Goal: Task Accomplishment & Management: Complete application form

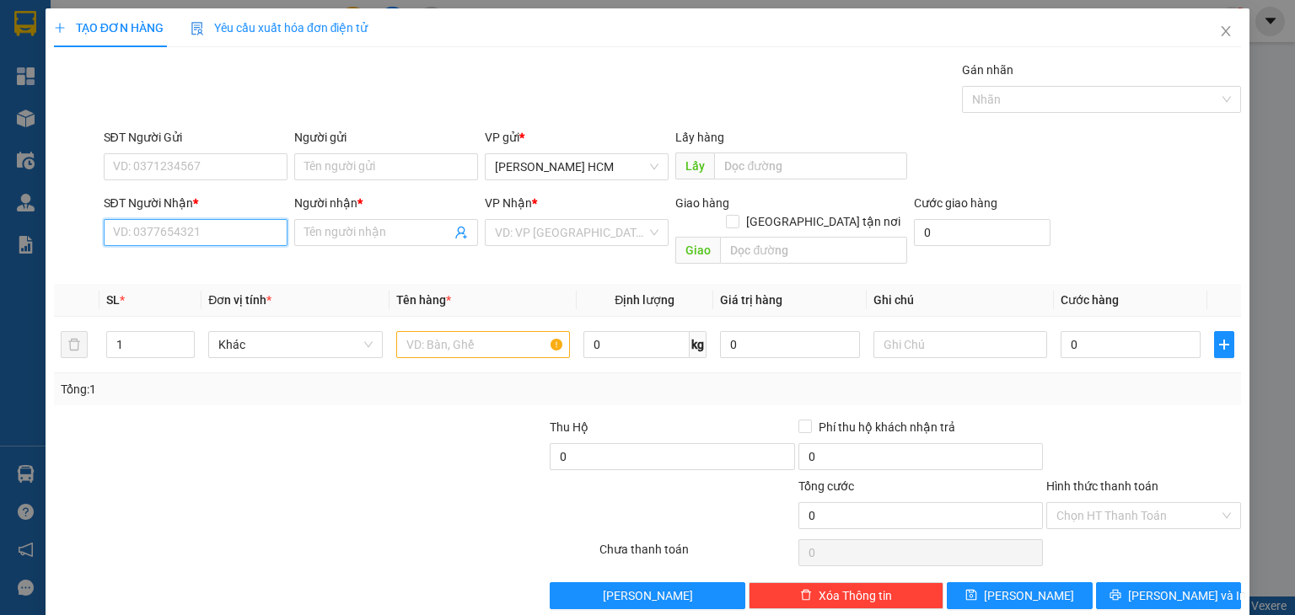
click at [239, 232] on input "SĐT Người Nhận *" at bounding box center [196, 232] width 184 height 27
type input "0969433872"
click at [214, 264] on div "0969433872 - HUỆ" at bounding box center [193, 265] width 162 height 19
type input "HUỆ"
type input "0969433872"
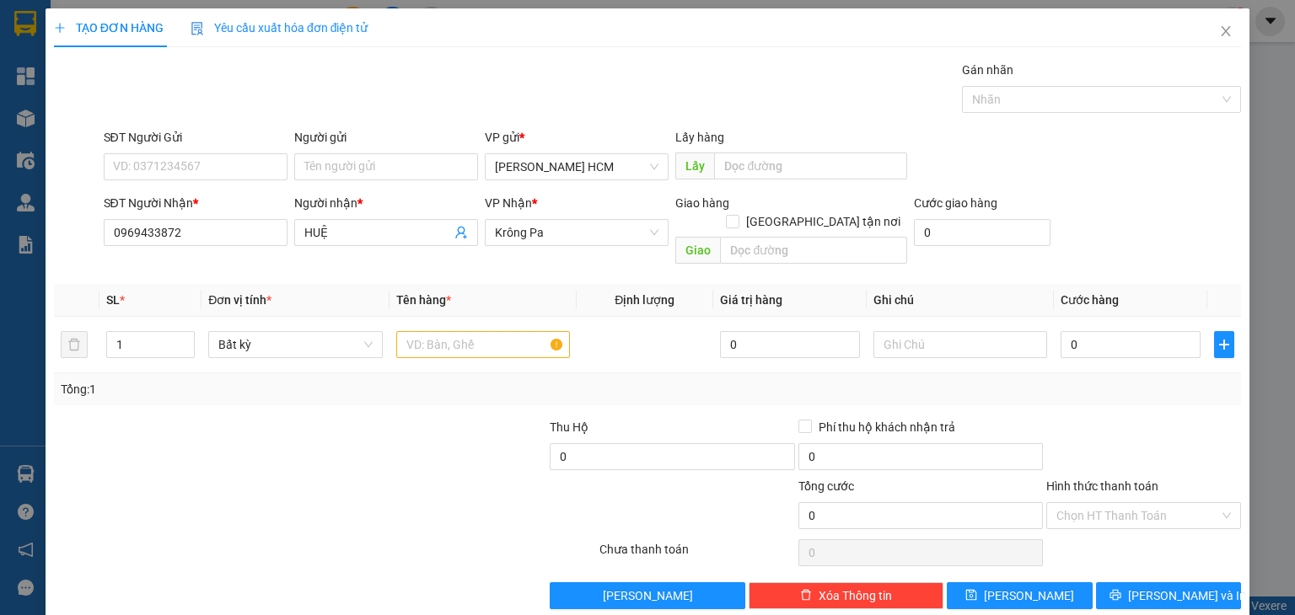
click at [759, 244] on div "Giao" at bounding box center [791, 251] width 232 height 27
click at [775, 237] on input "text" at bounding box center [813, 250] width 187 height 27
type input "[PERSON_NAME]"
type input "2"
click at [185, 338] on icon "up" at bounding box center [186, 341] width 6 height 6
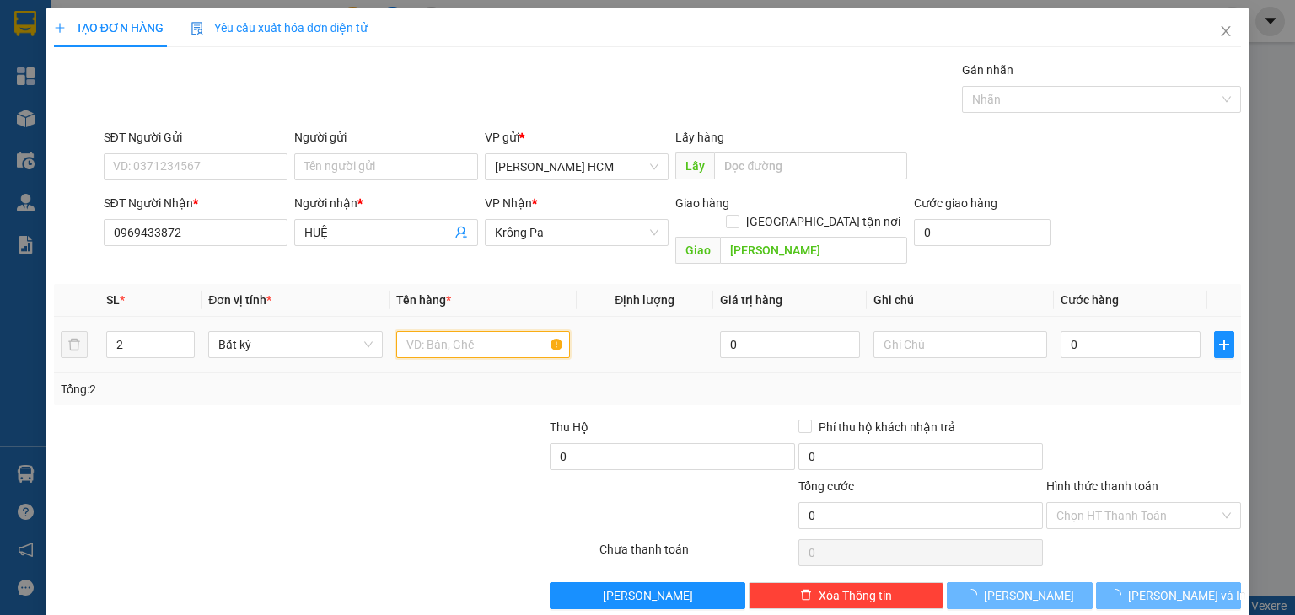
click at [435, 331] on input "text" at bounding box center [483, 344] width 174 height 27
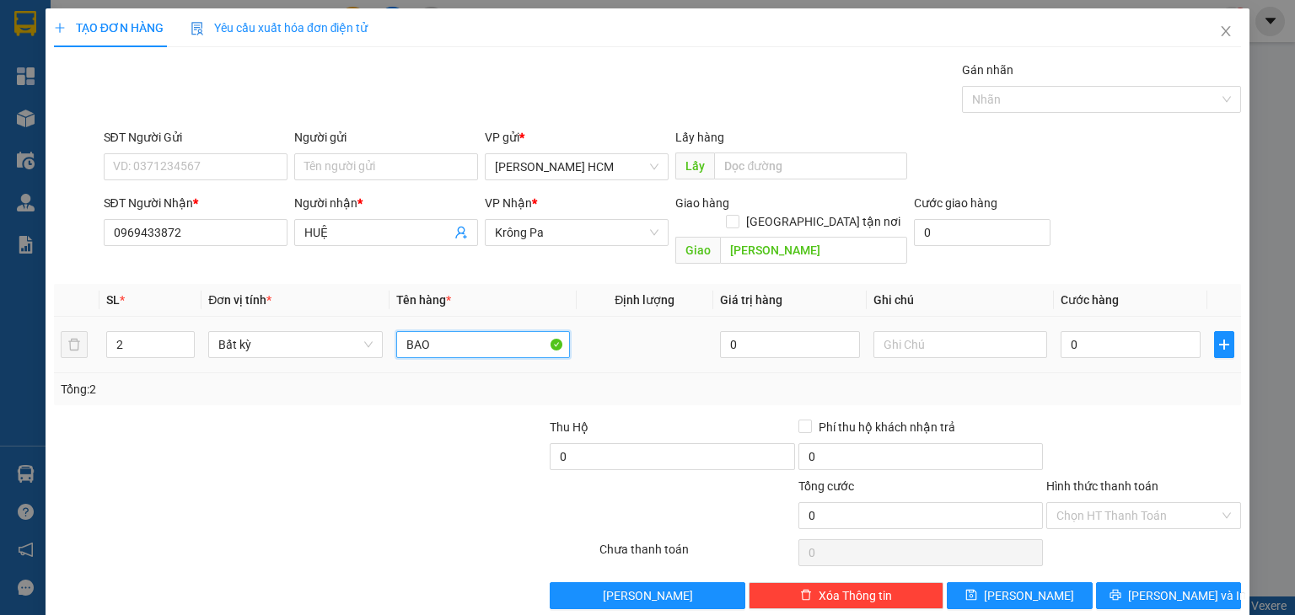
type input "BAO"
drag, startPoint x: 1078, startPoint y: 310, endPoint x: 1072, endPoint y: 326, distance: 17.1
click at [1076, 328] on div "0" at bounding box center [1130, 345] width 140 height 34
click at [1072, 331] on input "0" at bounding box center [1130, 344] width 140 height 27
type input "001"
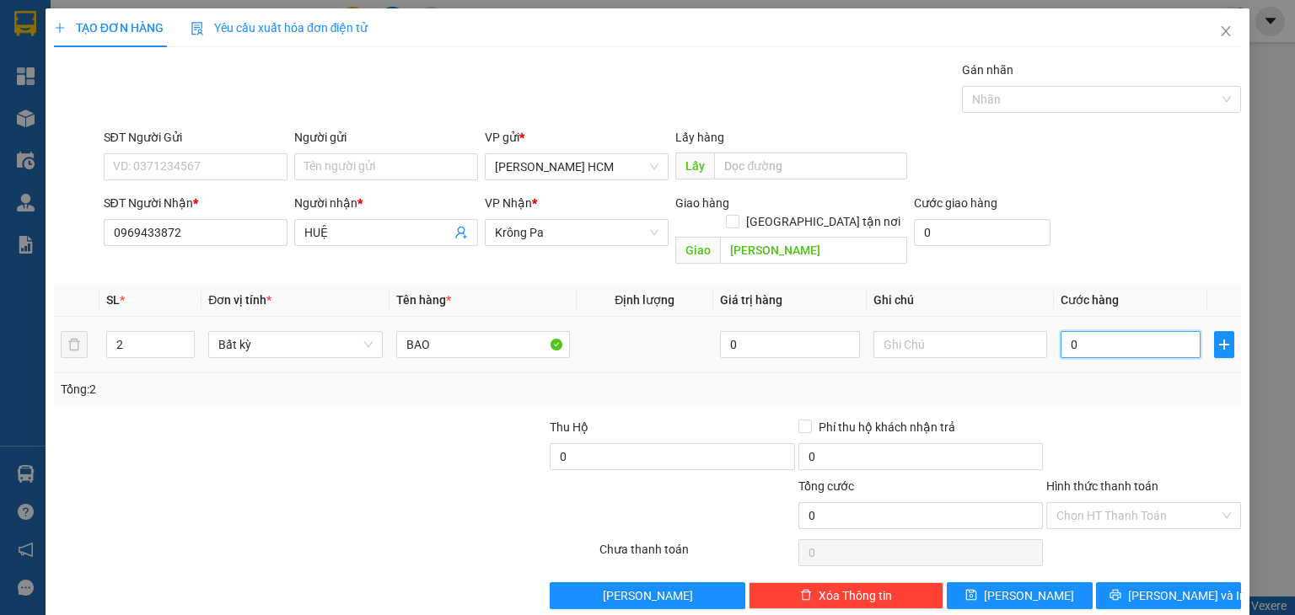
type input "1"
type input "0.014"
type input "14"
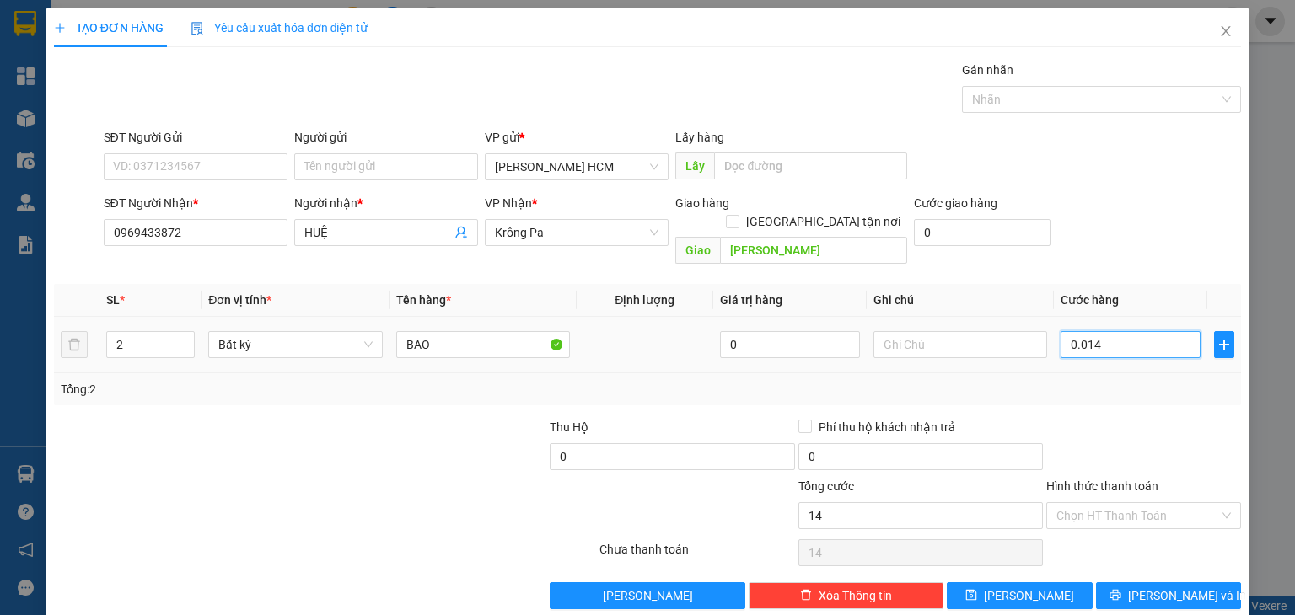
type input "00.140"
type input "140"
type input "140.000"
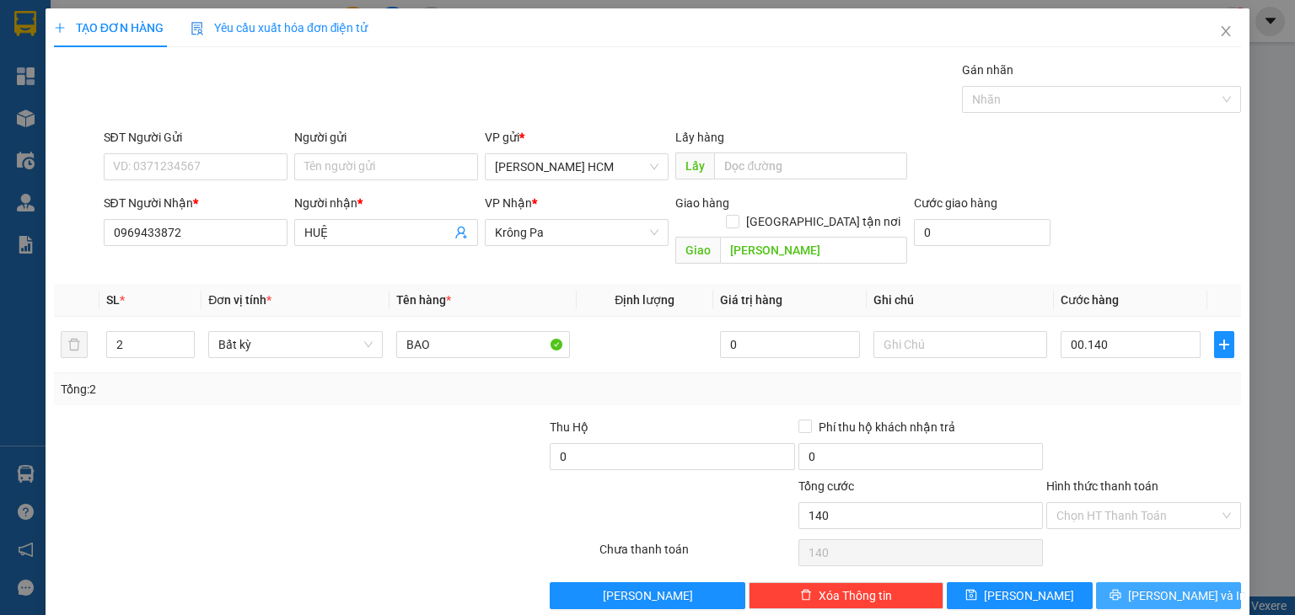
type input "140.000"
click at [1121, 589] on icon "printer" at bounding box center [1115, 595] width 12 height 12
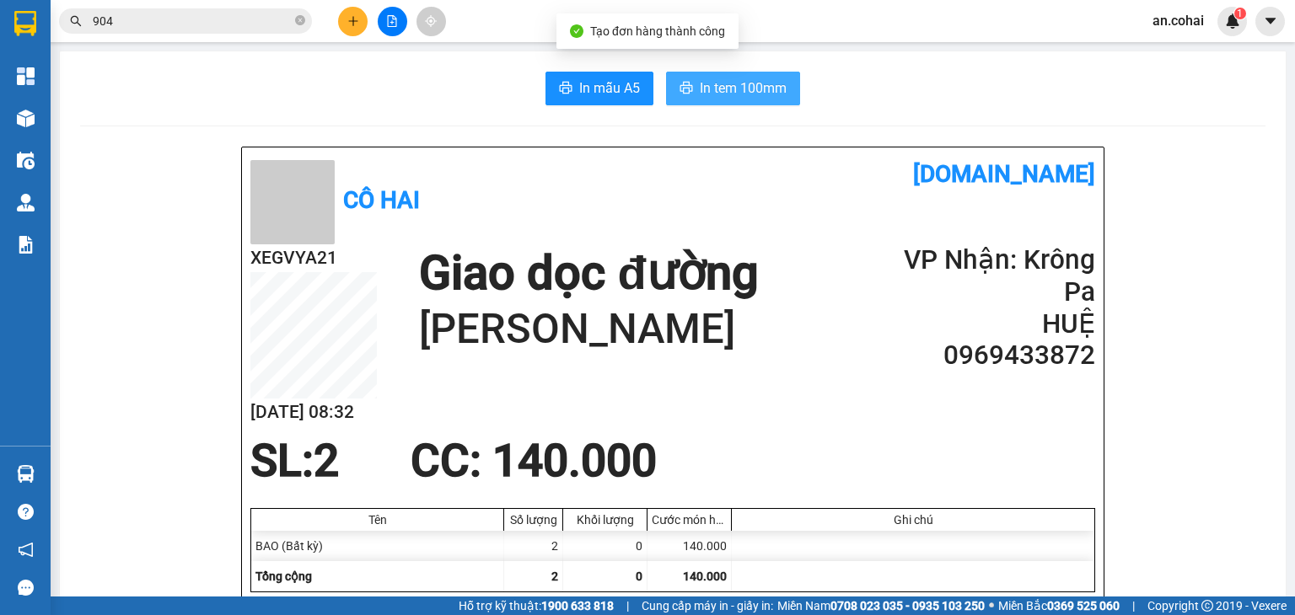
click at [732, 92] on span "In tem 100mm" at bounding box center [743, 88] width 87 height 21
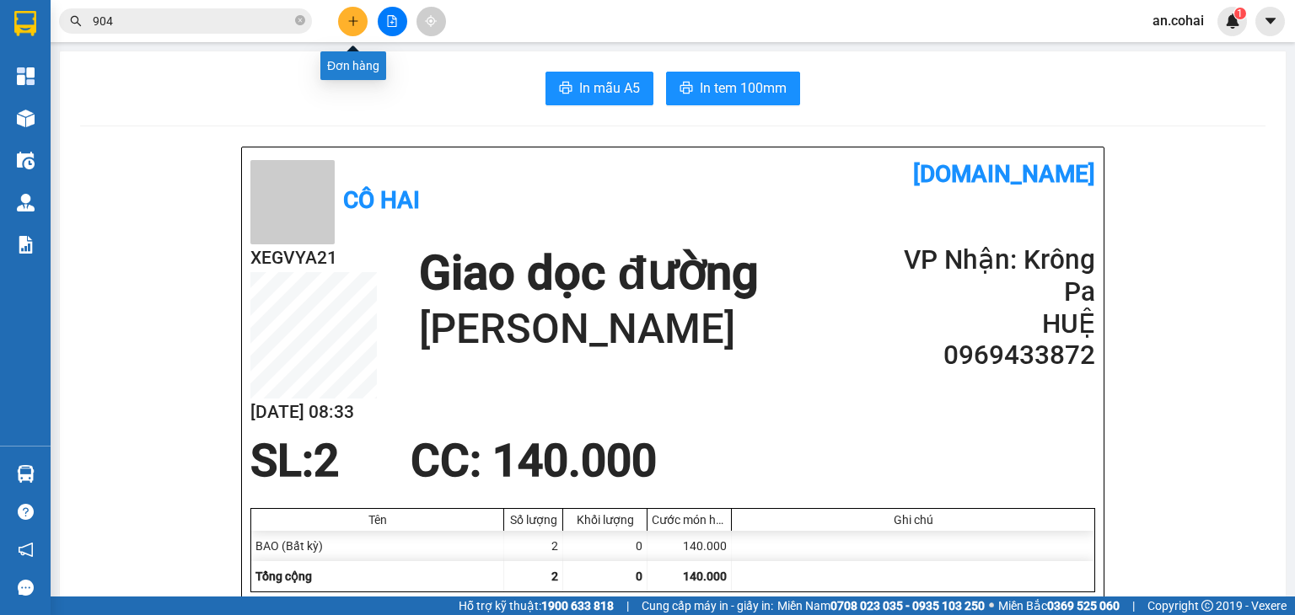
click at [354, 21] on icon "plus" at bounding box center [352, 20] width 9 height 1
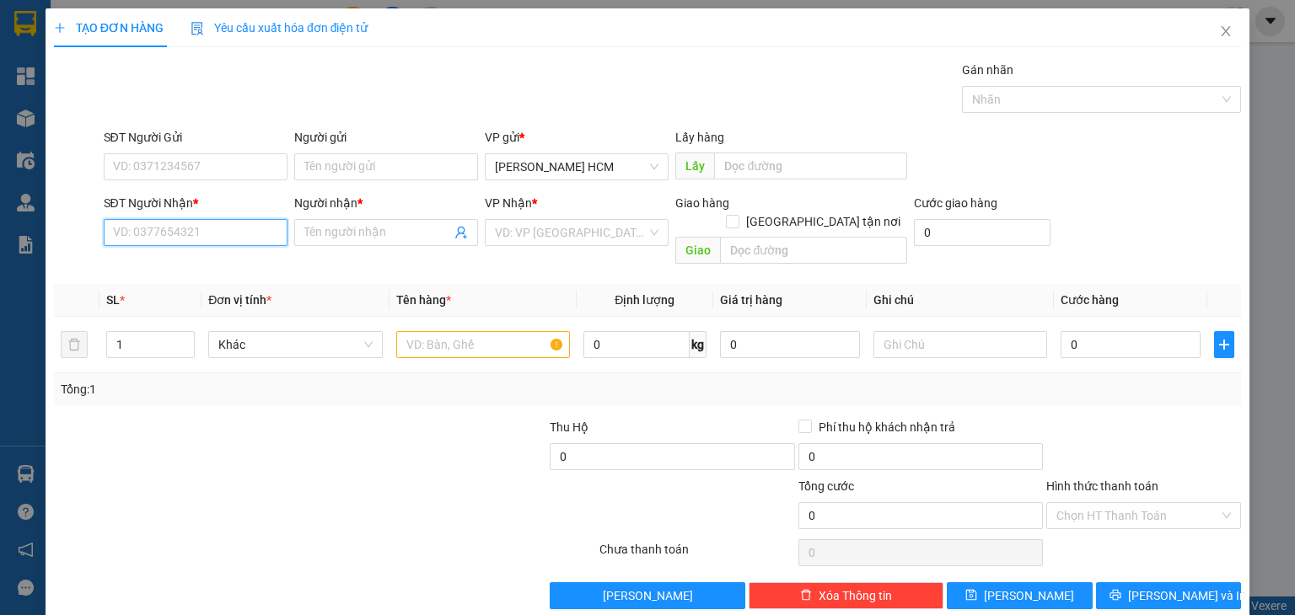
click at [185, 225] on input "SĐT Người Nhận *" at bounding box center [196, 232] width 184 height 27
click at [206, 265] on div "0982361513 - A CÔNG" at bounding box center [193, 265] width 162 height 19
type input "0982361513"
type input "A CÔNG"
type input "0982361513"
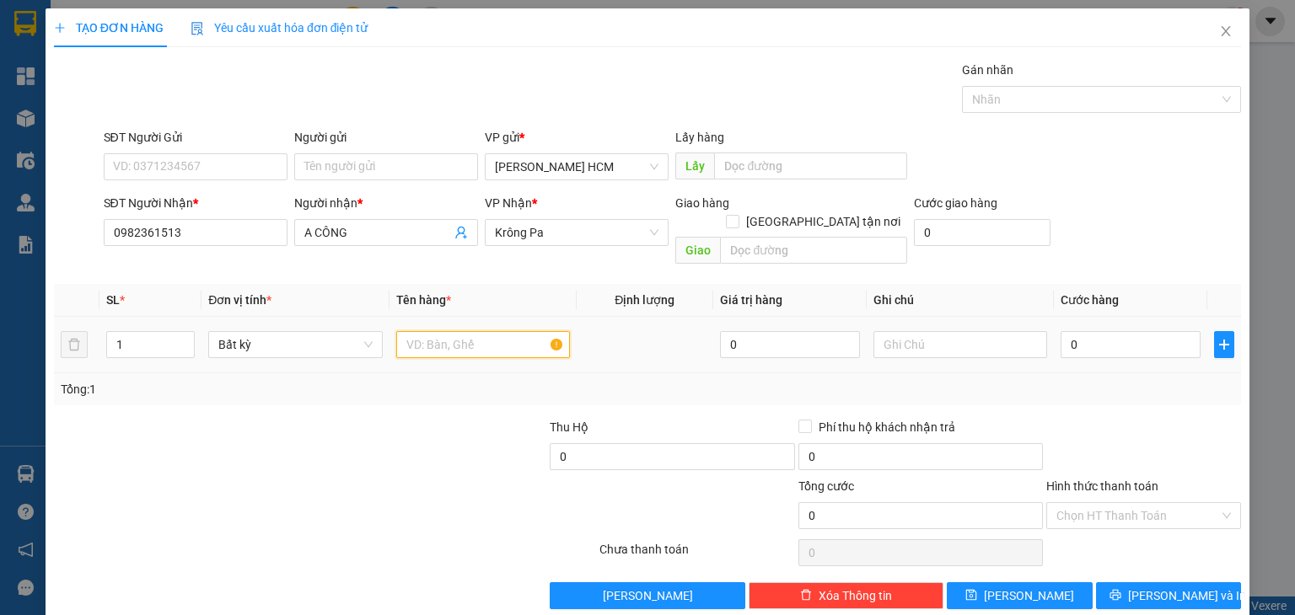
click at [410, 335] on input "text" at bounding box center [483, 344] width 174 height 27
type input "BAO"
type input "007"
type input "7"
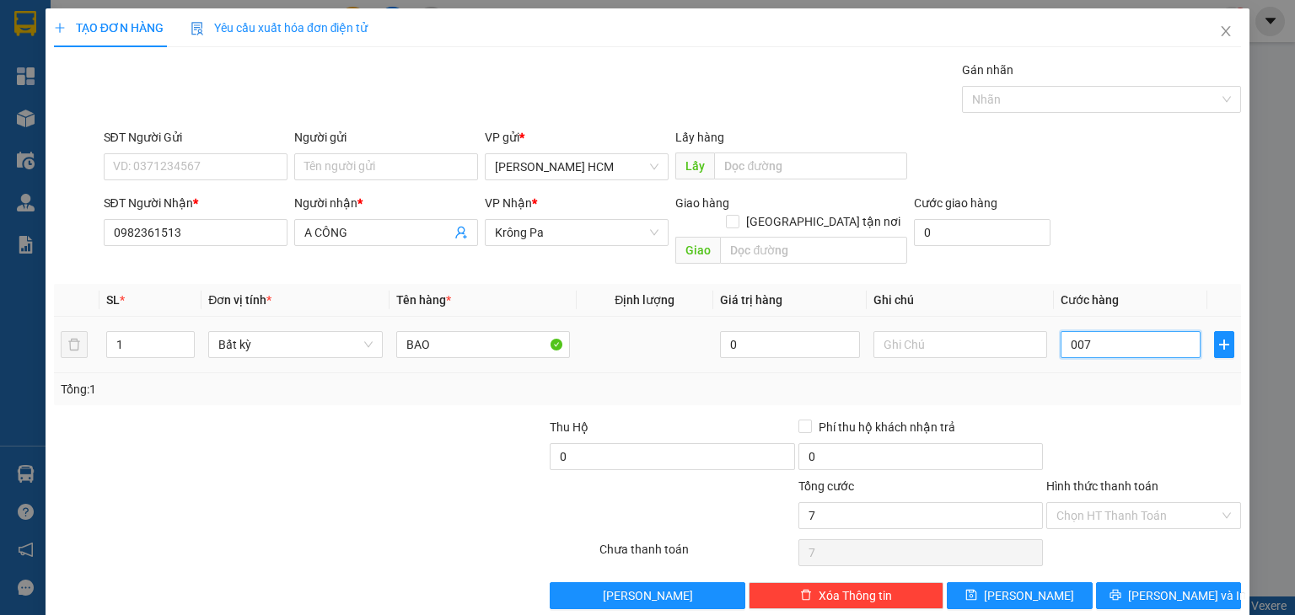
type input "0.070"
type input "70"
type input "70.000"
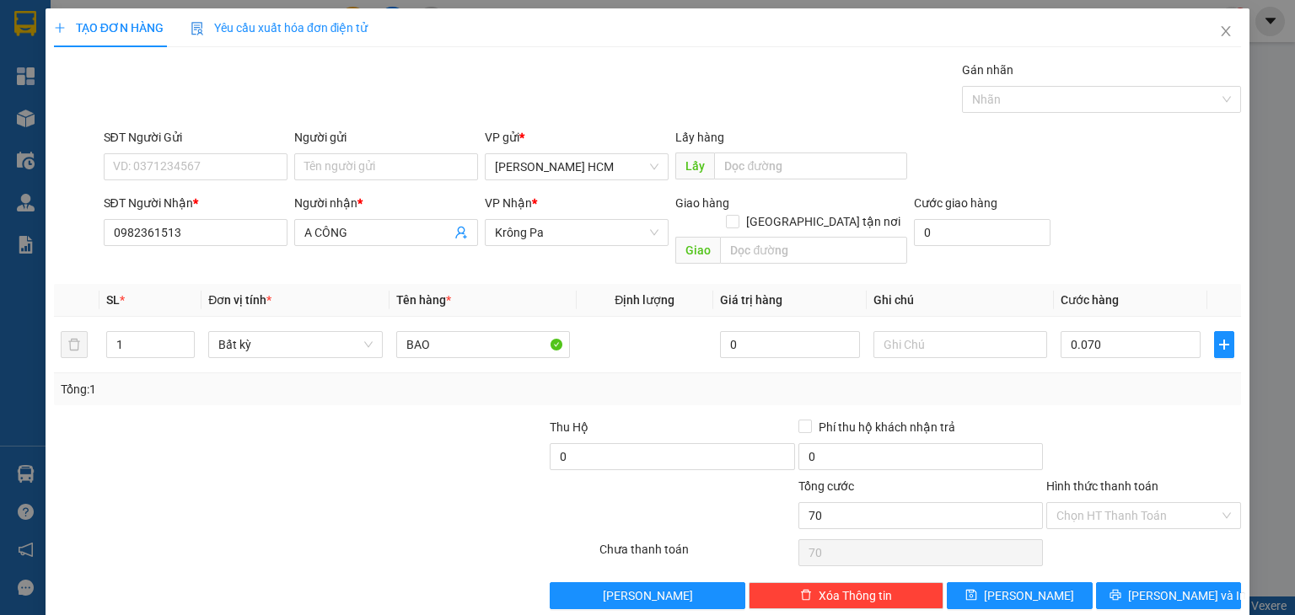
type input "70.000"
click at [1103, 380] on div "Tổng: 1" at bounding box center [647, 389] width 1173 height 19
click at [1156, 587] on span "[PERSON_NAME] và In" at bounding box center [1187, 596] width 118 height 19
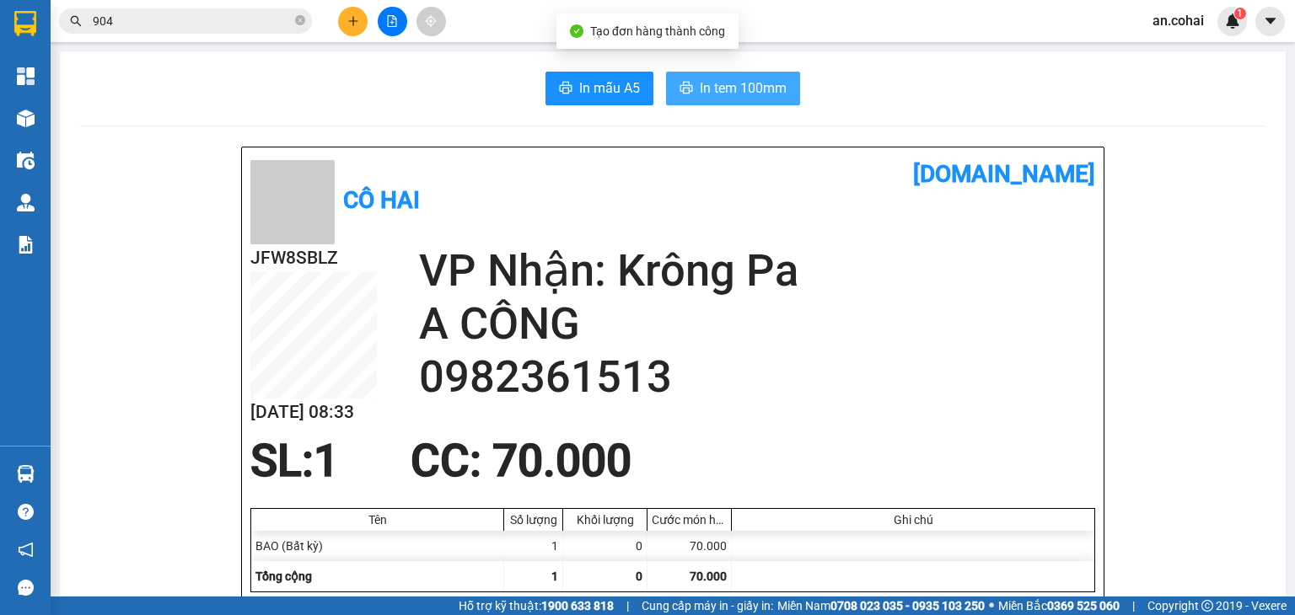
click at [747, 89] on span "In tem 100mm" at bounding box center [743, 88] width 87 height 21
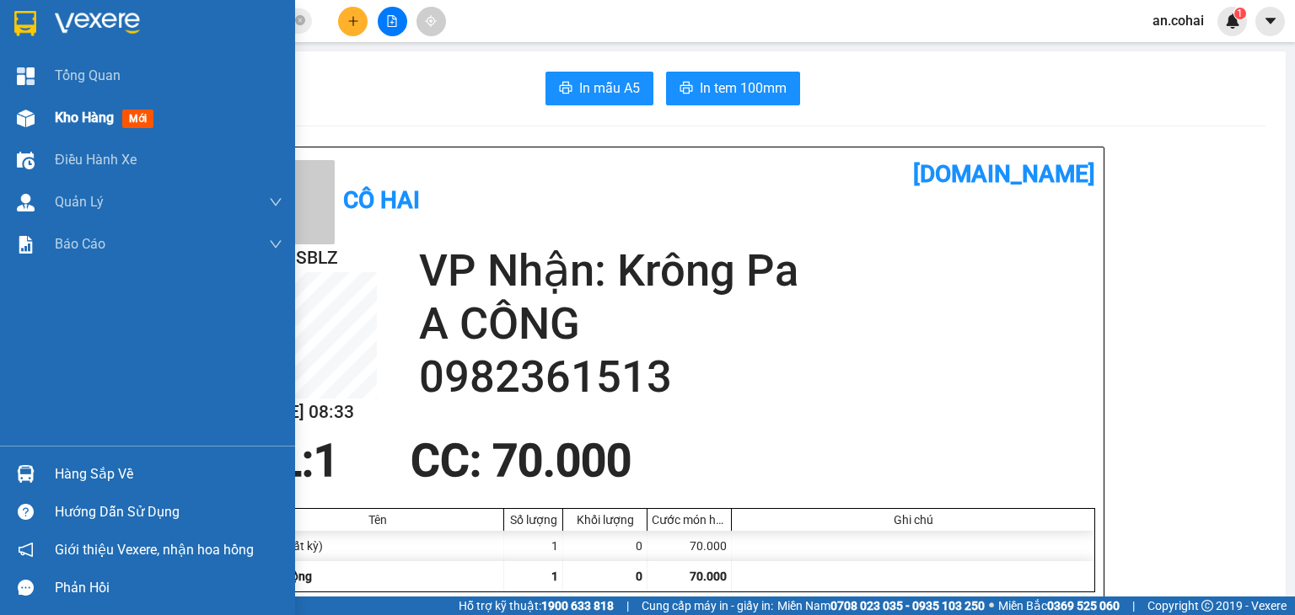
click at [67, 122] on span "Kho hàng" at bounding box center [84, 118] width 59 height 16
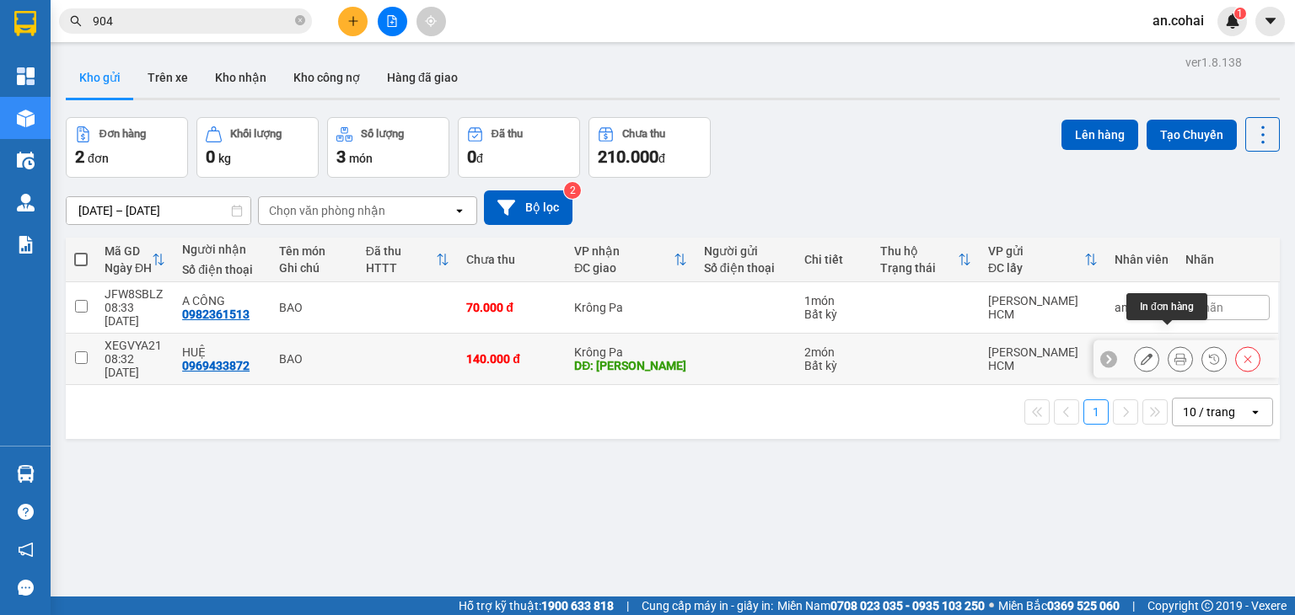
click at [1174, 353] on icon at bounding box center [1180, 359] width 12 height 12
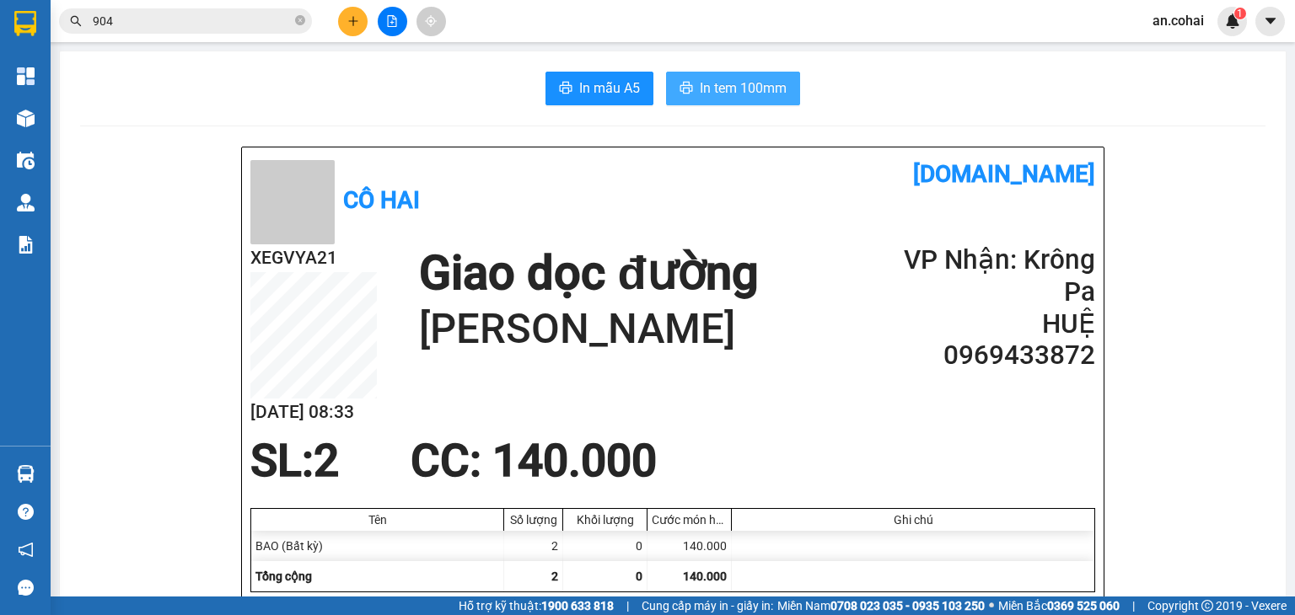
click at [758, 99] on span "In tem 100mm" at bounding box center [743, 88] width 87 height 21
click at [357, 31] on button at bounding box center [353, 22] width 30 height 30
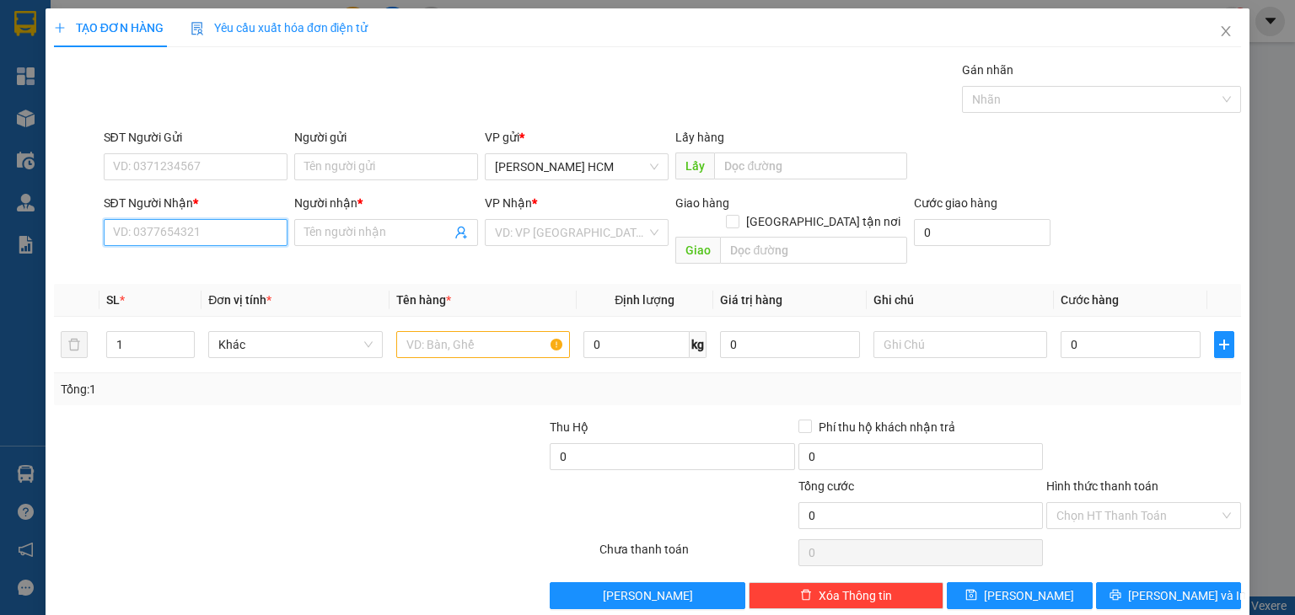
click at [220, 235] on input "SĐT Người Nhận *" at bounding box center [196, 232] width 184 height 27
click at [139, 230] on input "SĐT Người Nhận *" at bounding box center [196, 232] width 184 height 27
click at [233, 233] on input "SĐT Người Nhận *" at bounding box center [196, 232] width 184 height 27
click at [161, 262] on div "0357821399 - kieu" at bounding box center [193, 265] width 162 height 19
type input "0357821399"
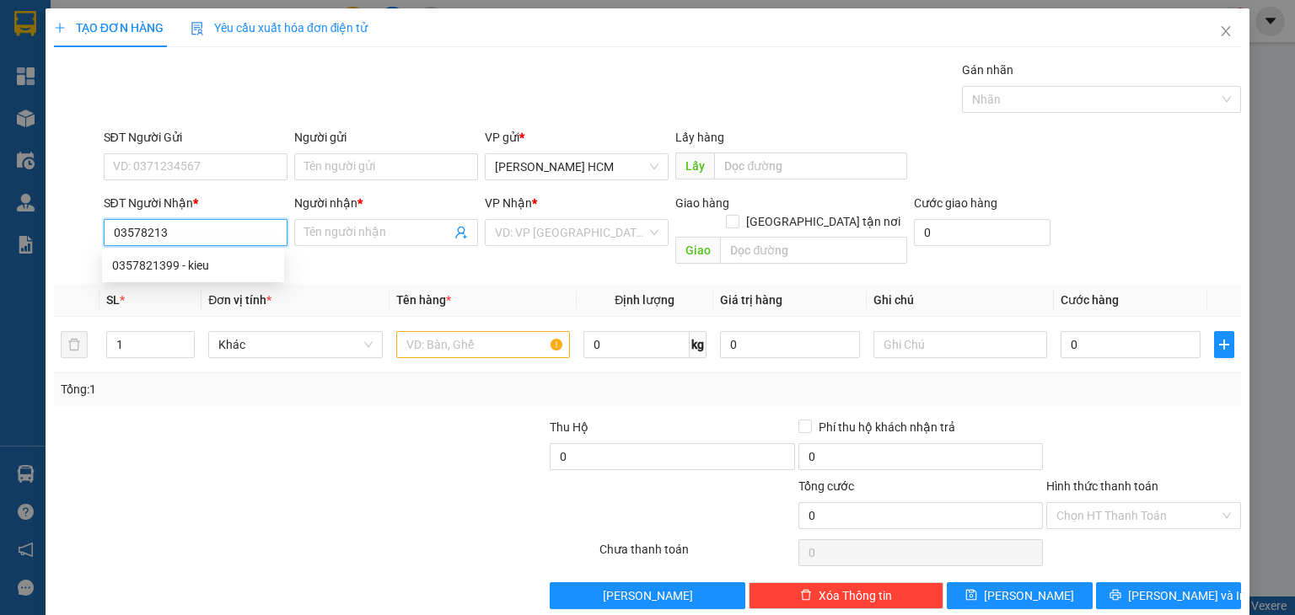
type input "kieu"
type input "0357821399"
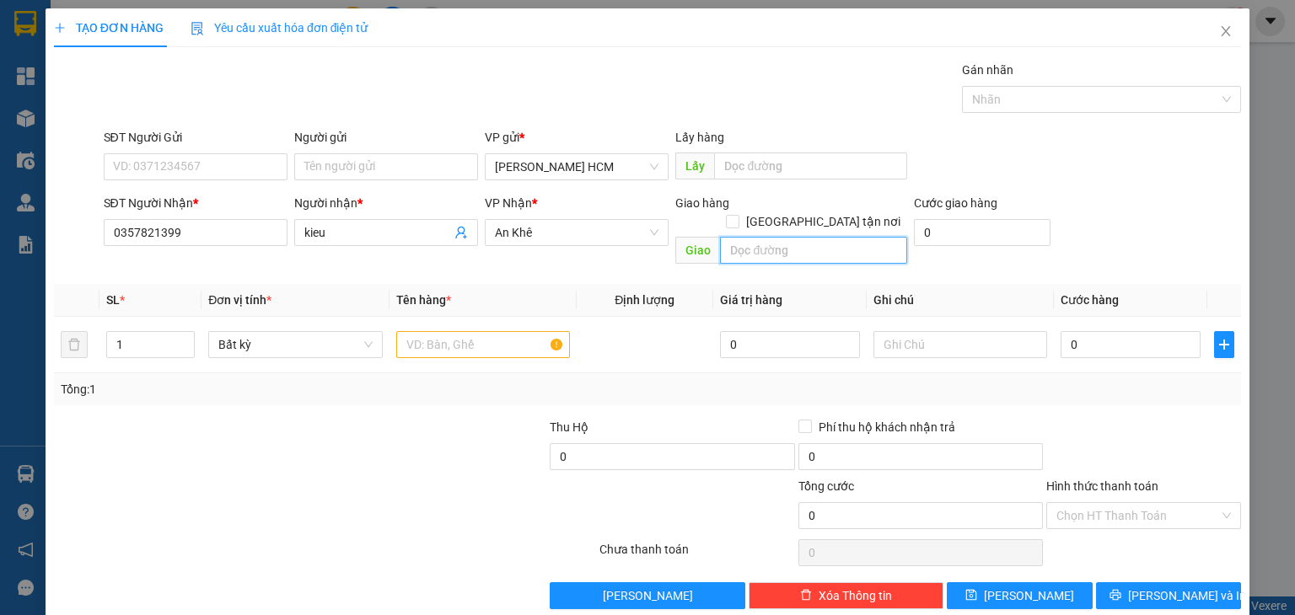
click at [749, 237] on input "text" at bounding box center [813, 250] width 187 height 27
type input "LÀNG BRU KCR"
click at [499, 331] on input "text" at bounding box center [483, 344] width 174 height 27
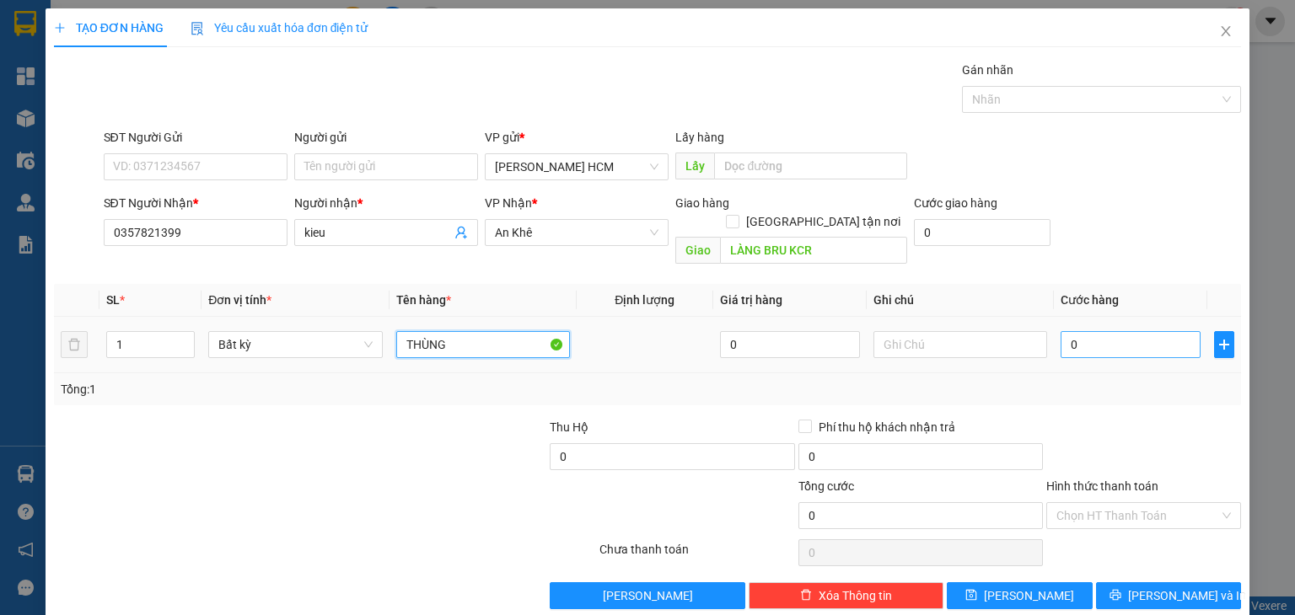
type input "THÙNG"
click at [1079, 335] on input "0" at bounding box center [1130, 344] width 140 height 27
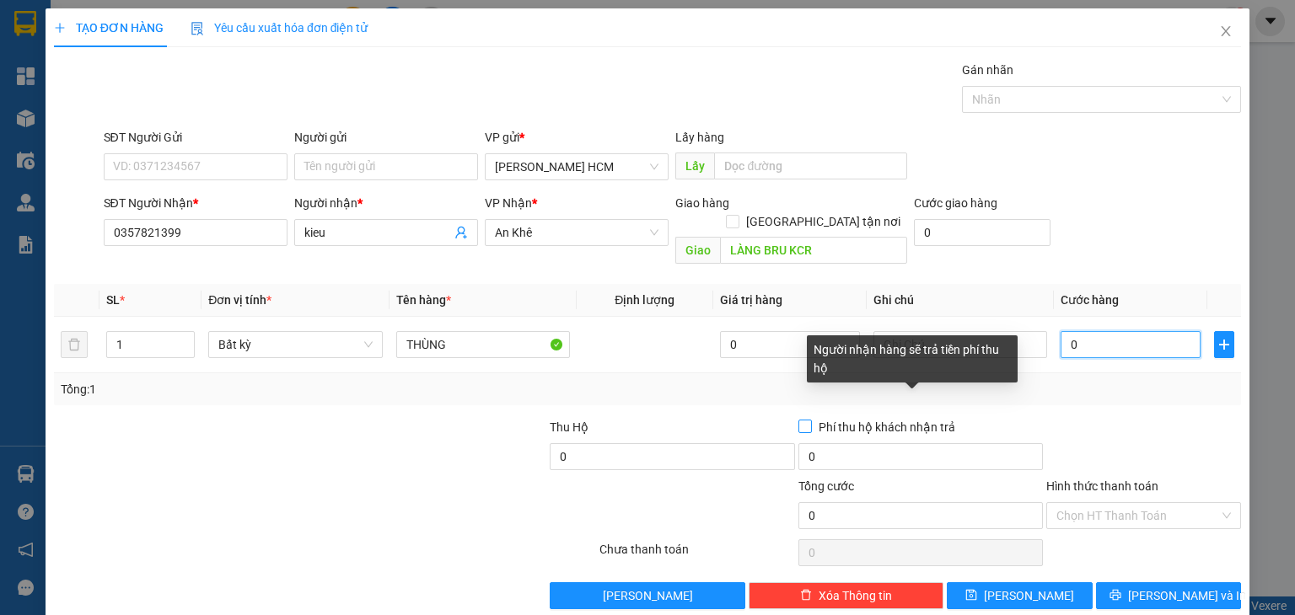
type input "006"
type input "6"
type input "0.060"
type input "60"
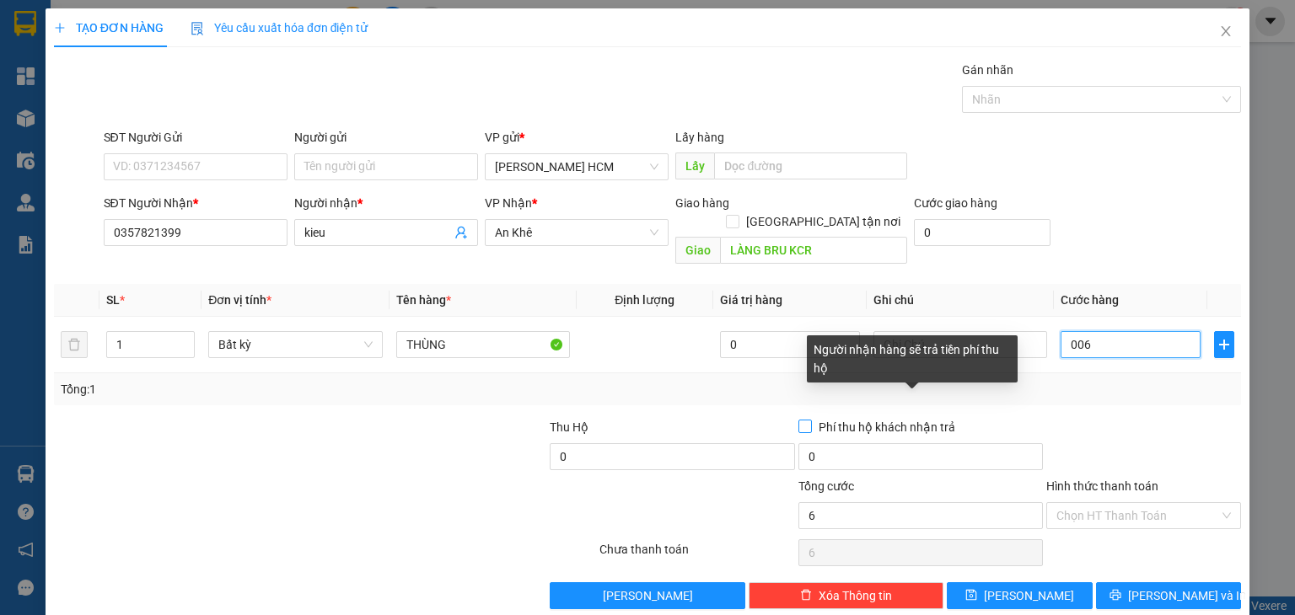
type input "60"
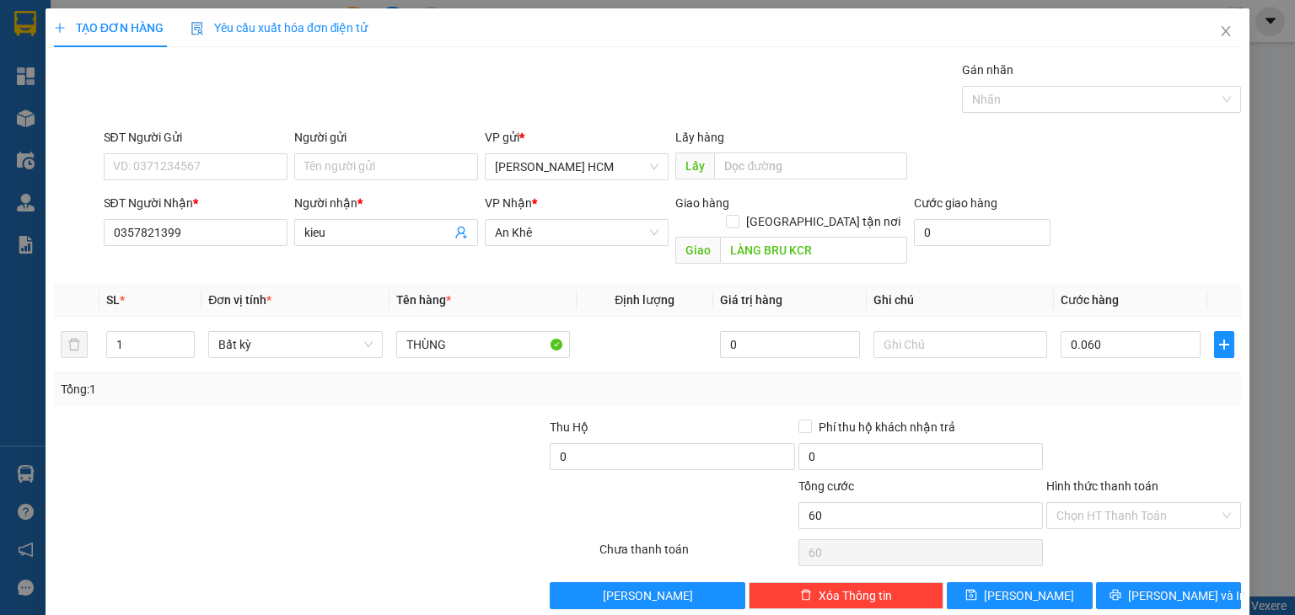
type input "60.000"
drag, startPoint x: 1153, startPoint y: 408, endPoint x: 1150, endPoint y: 426, distance: 18.0
click at [1153, 418] on div at bounding box center [1143, 447] width 198 height 59
click at [1131, 503] on input "Hình thức thanh toán" at bounding box center [1137, 515] width 163 height 25
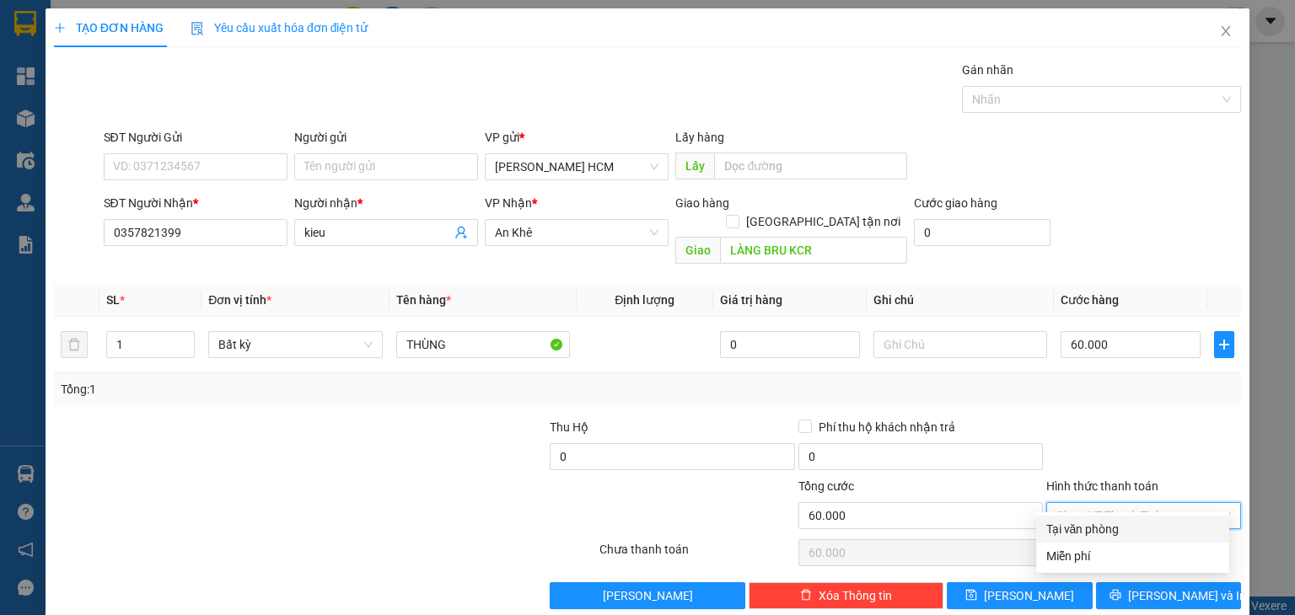
click at [1127, 523] on div "Tại văn phòng" at bounding box center [1132, 529] width 173 height 19
type input "0"
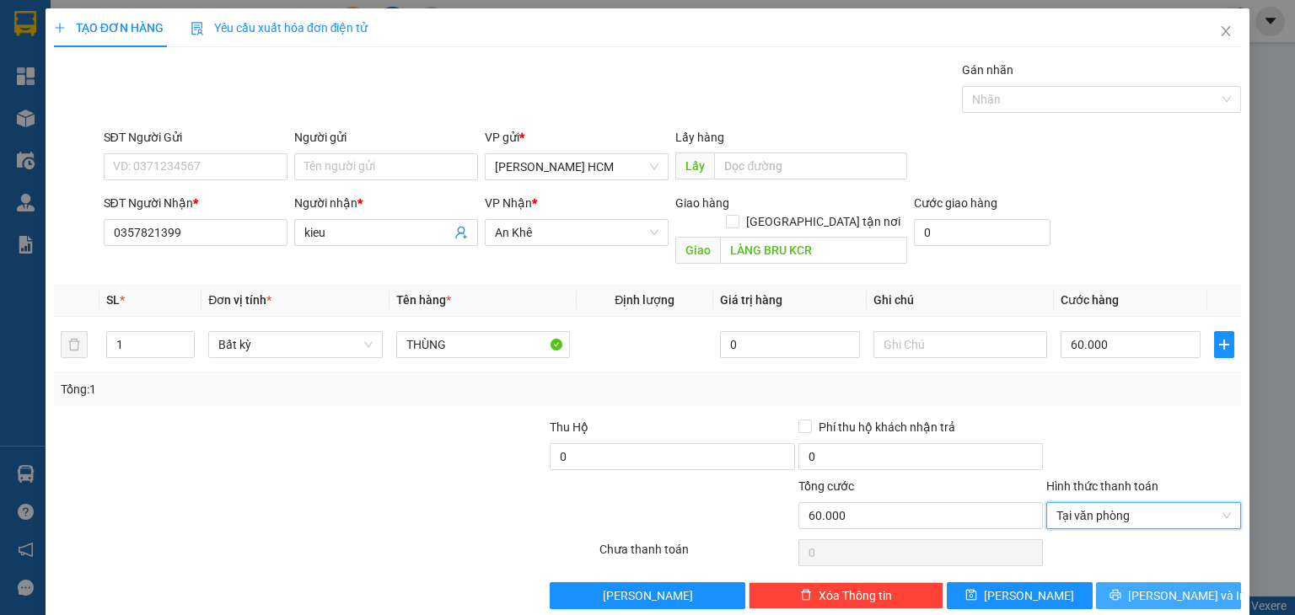
click at [1139, 582] on button "[PERSON_NAME] và In" at bounding box center [1169, 595] width 146 height 27
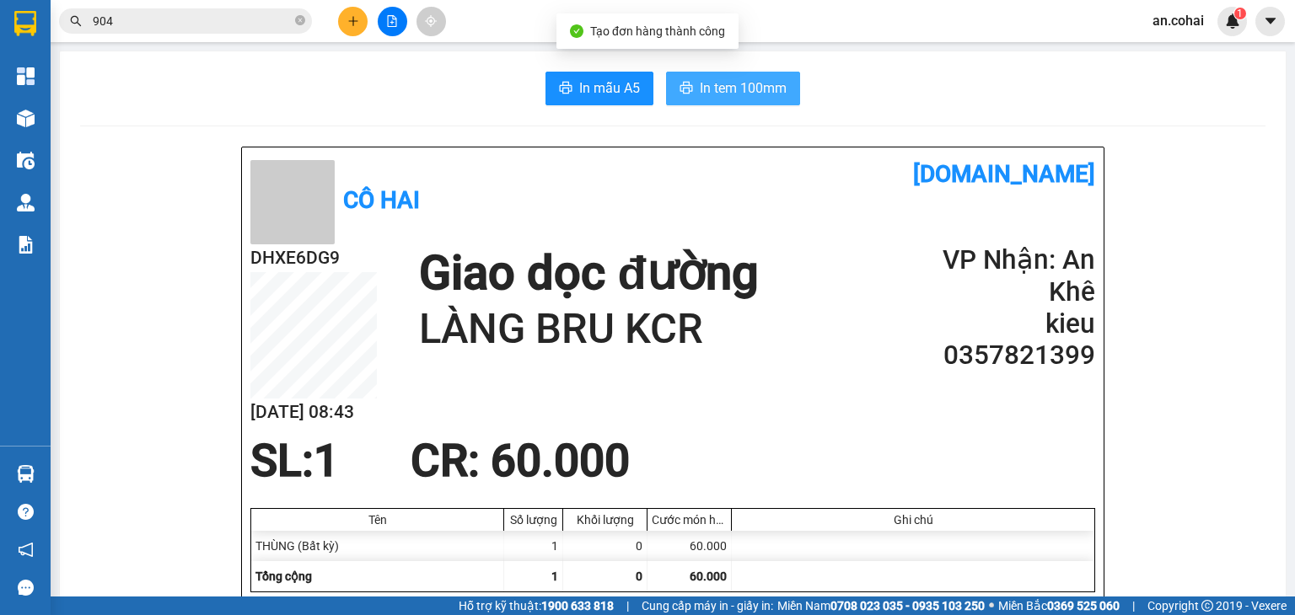
click at [760, 78] on span "In tem 100mm" at bounding box center [743, 88] width 87 height 21
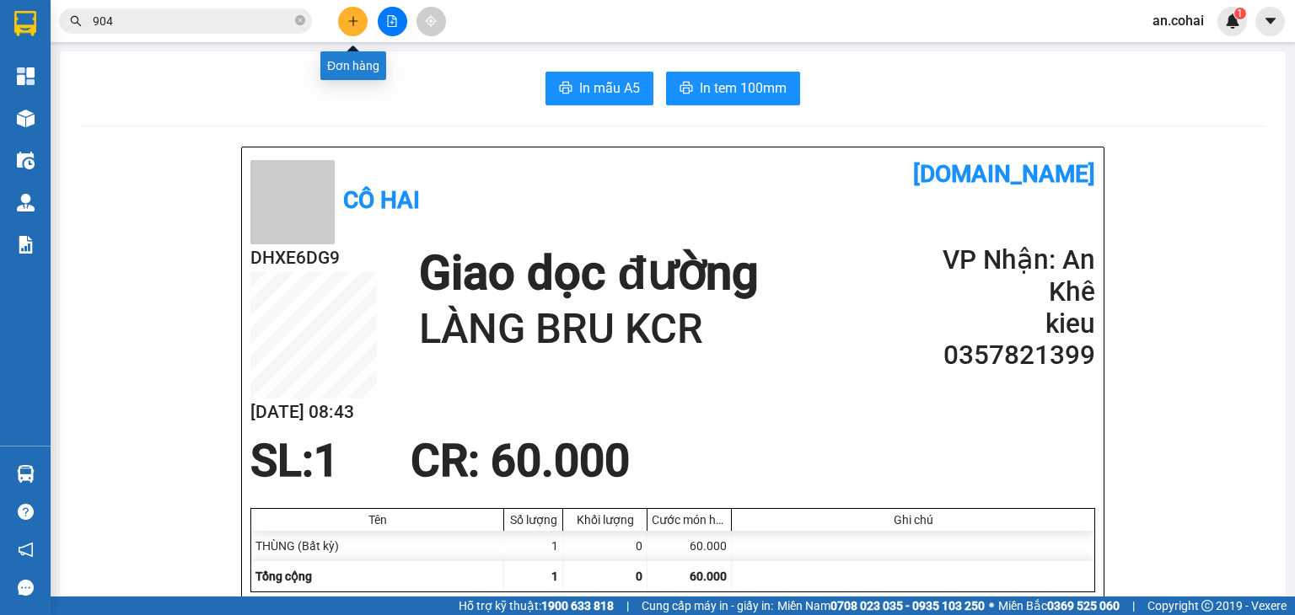
click at [361, 15] on button at bounding box center [353, 22] width 30 height 30
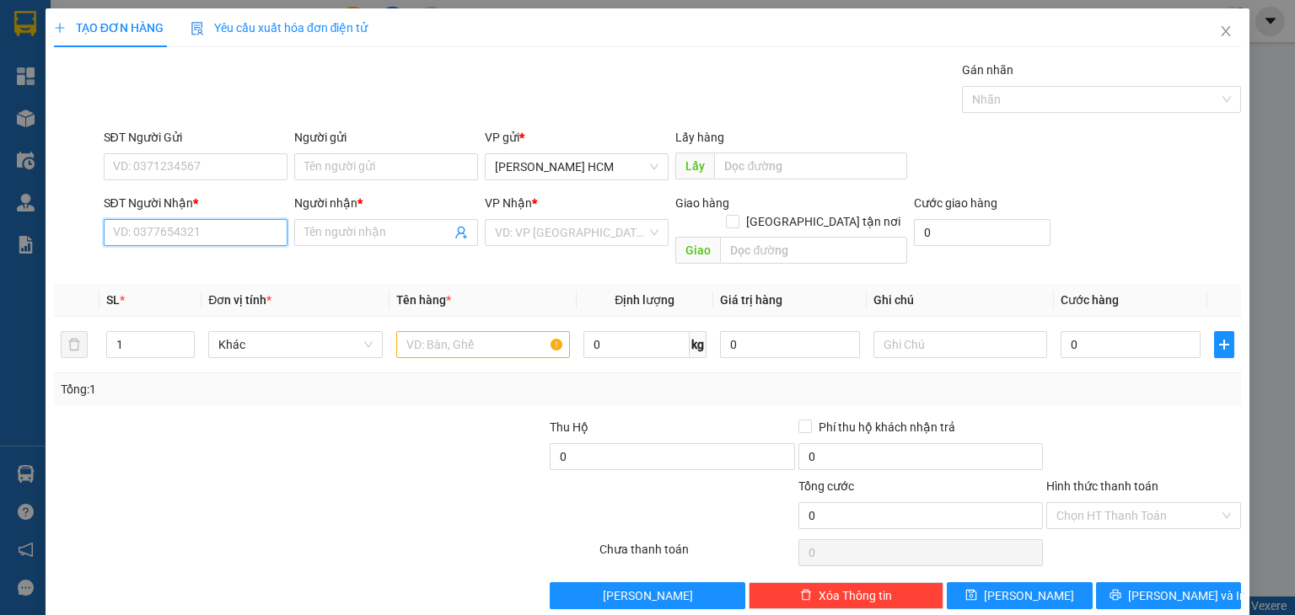
click at [224, 233] on input "SĐT Người Nhận *" at bounding box center [196, 232] width 184 height 27
click at [209, 269] on div "0338354453 - thuận" at bounding box center [193, 265] width 162 height 19
type input "0338354453"
type input "thuận"
type input "0338354453"
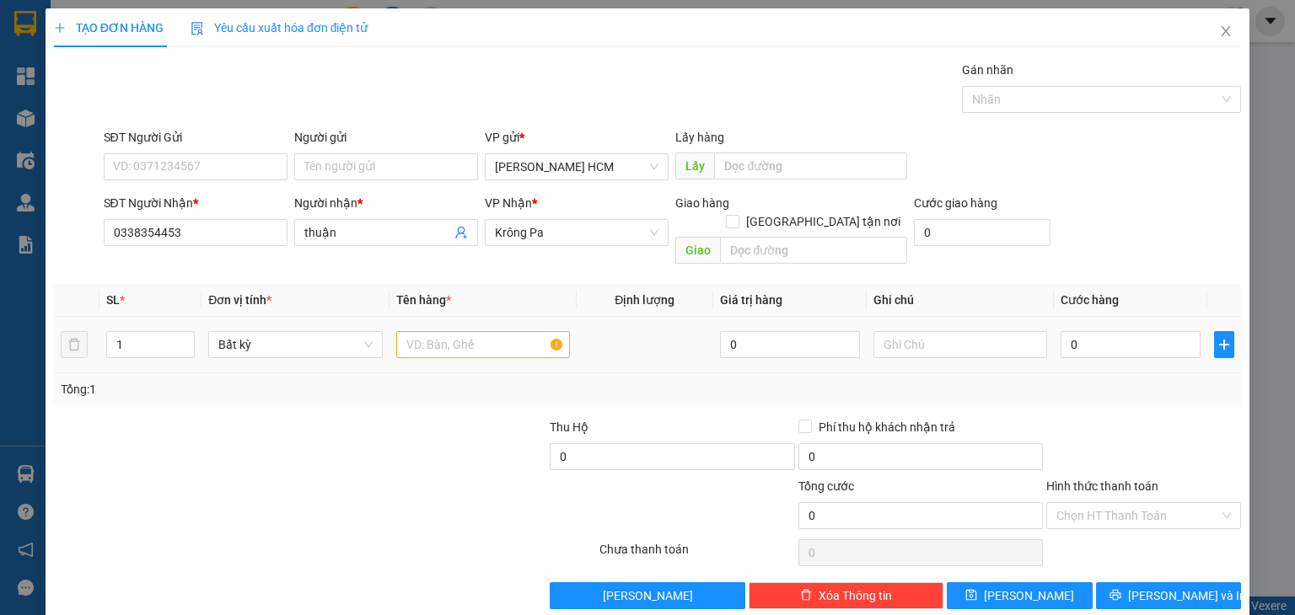
click at [409, 340] on div at bounding box center [483, 345] width 174 height 34
click at [418, 331] on input "text" at bounding box center [483, 344] width 174 height 27
type input "R"
type input "THÙNG"
click at [1109, 331] on input "0" at bounding box center [1130, 344] width 140 height 27
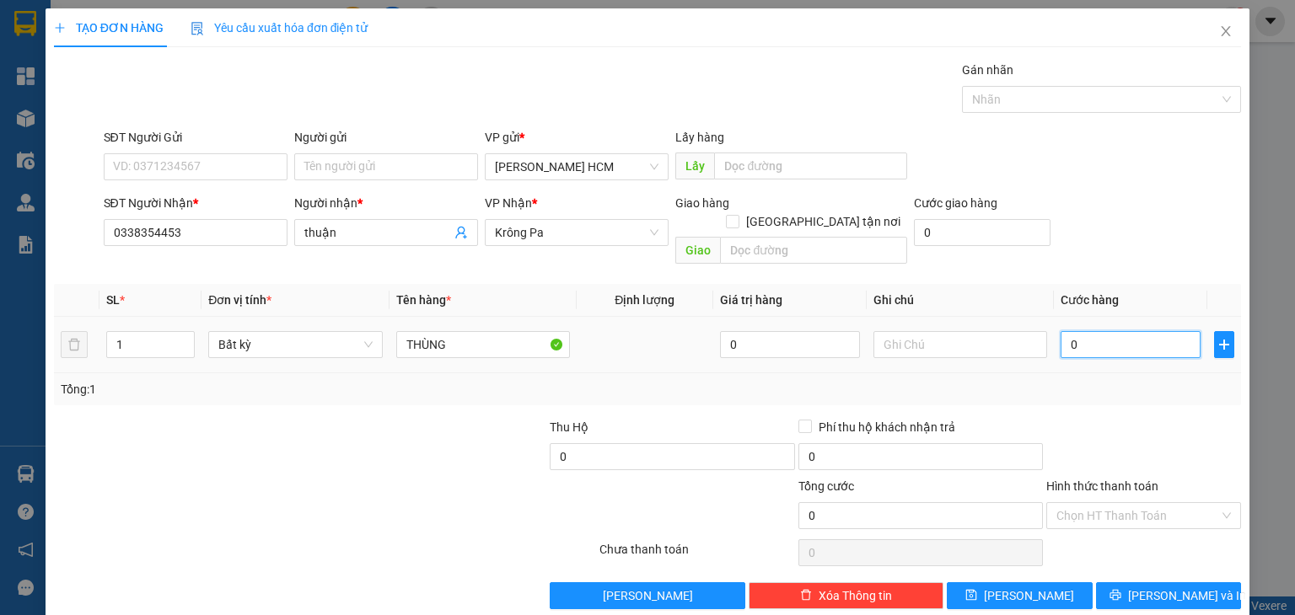
type input "006"
type input "6"
type input "0.060"
type input "60"
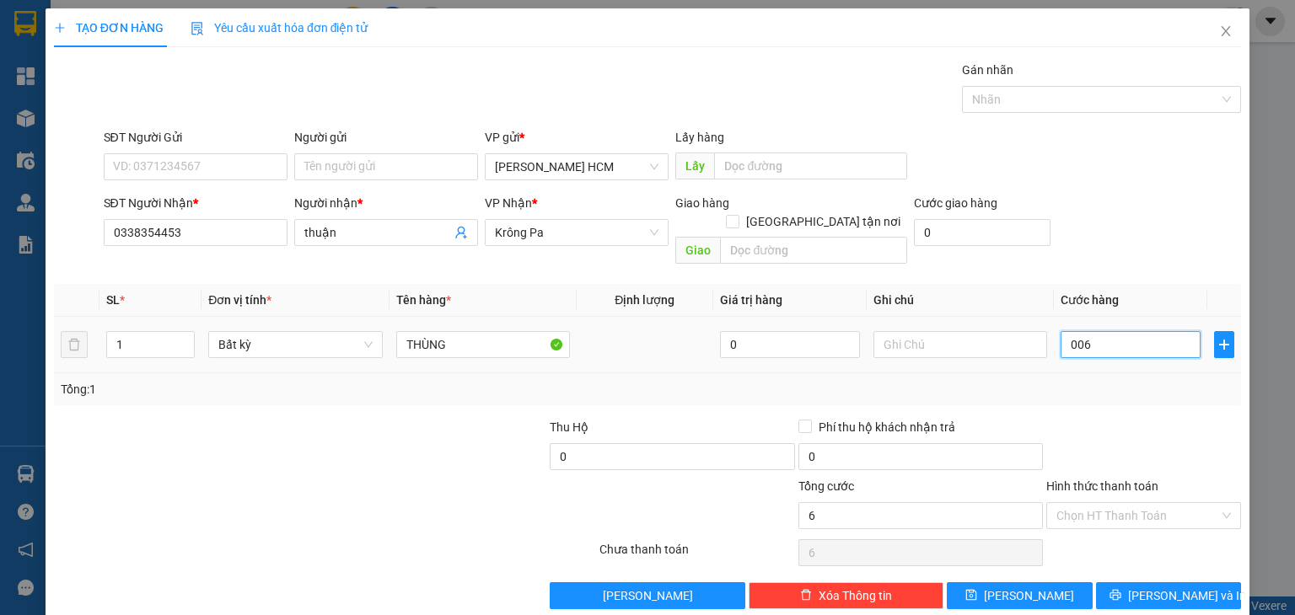
type input "60"
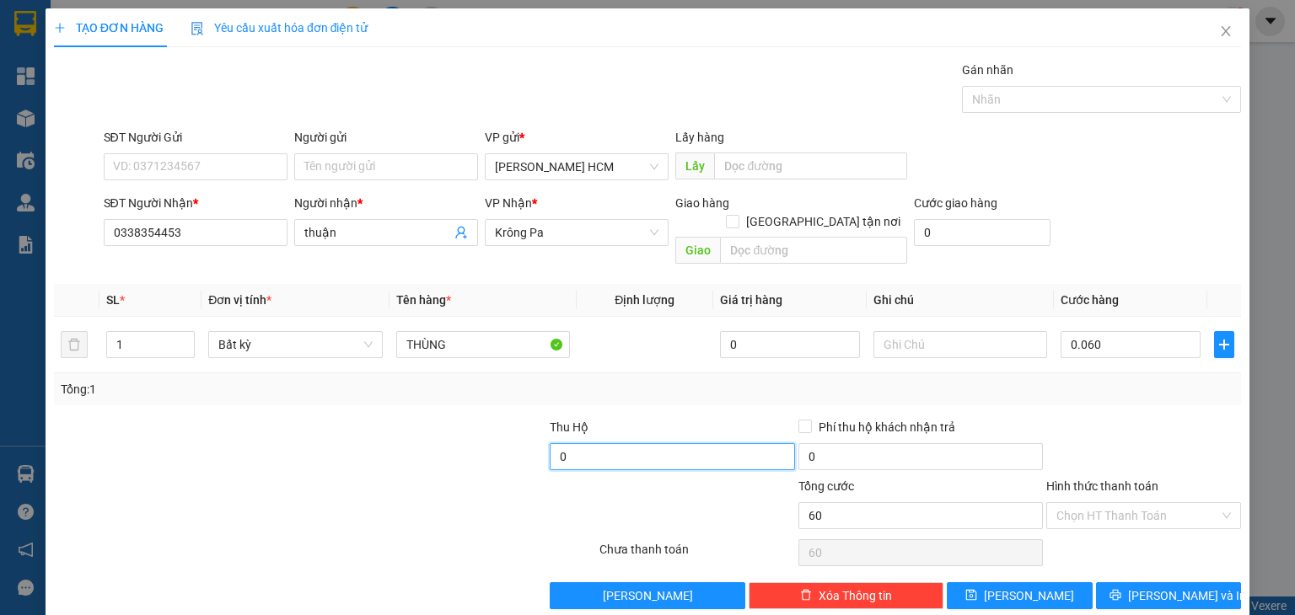
type input "60.000"
click at [572, 443] on input "0" at bounding box center [672, 456] width 244 height 27
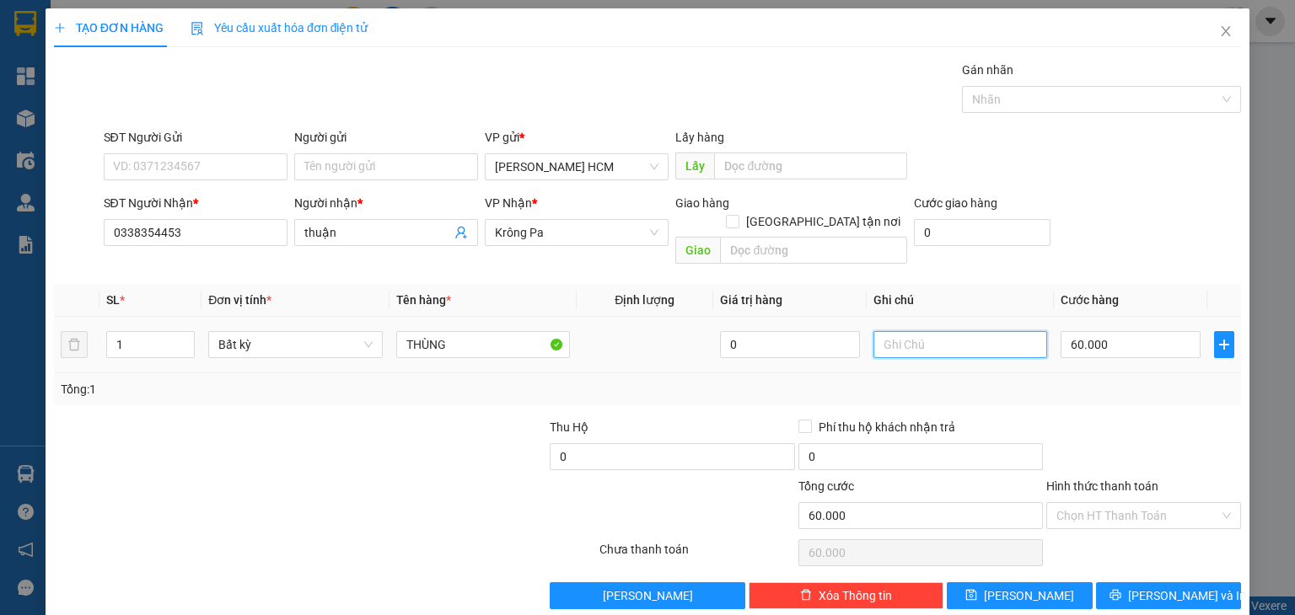
click at [966, 331] on input "text" at bounding box center [960, 344] width 174 height 27
click at [1014, 331] on input "CUOC HANG 60+ CUOC TH20" at bounding box center [960, 344] width 174 height 27
type input "CUOC HANG 60+ CUOC TH 20"
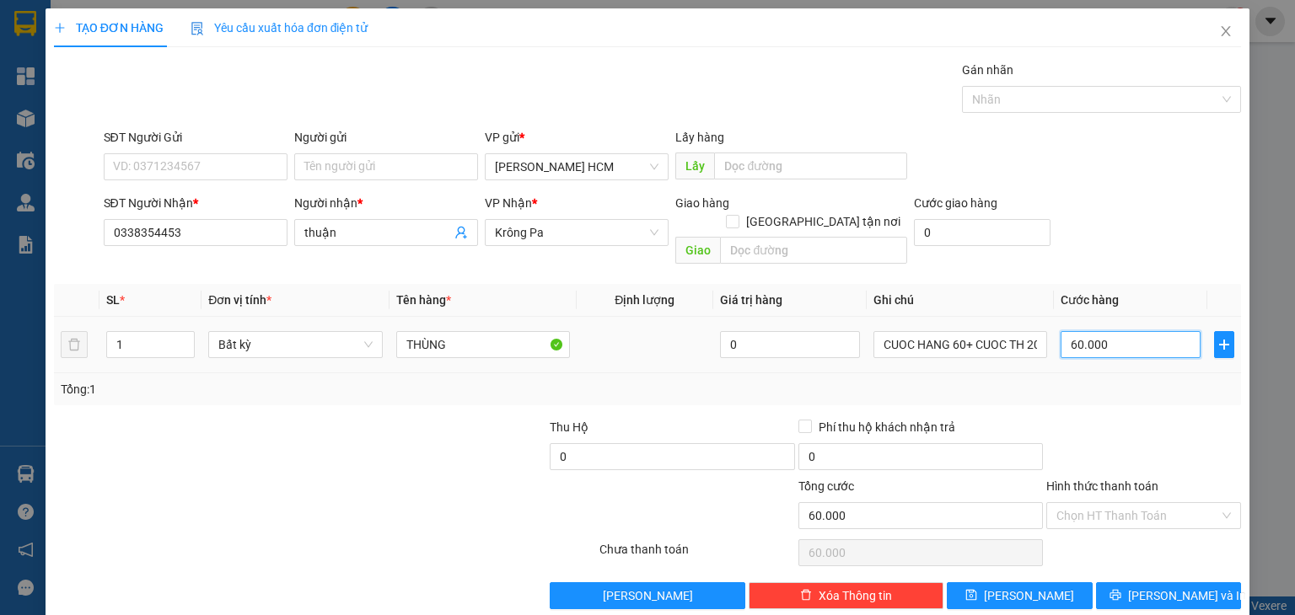
click at [1100, 331] on input "60.000" at bounding box center [1130, 344] width 140 height 27
type input "0"
type input "008"
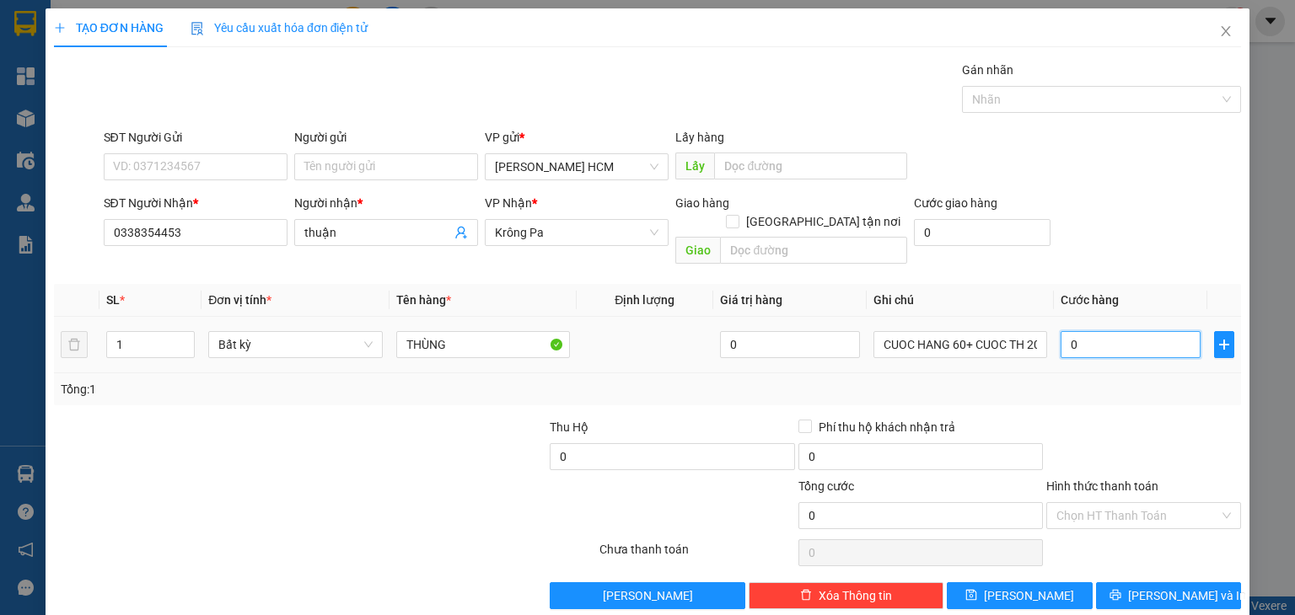
type input "8"
type input "0.080"
type input "80"
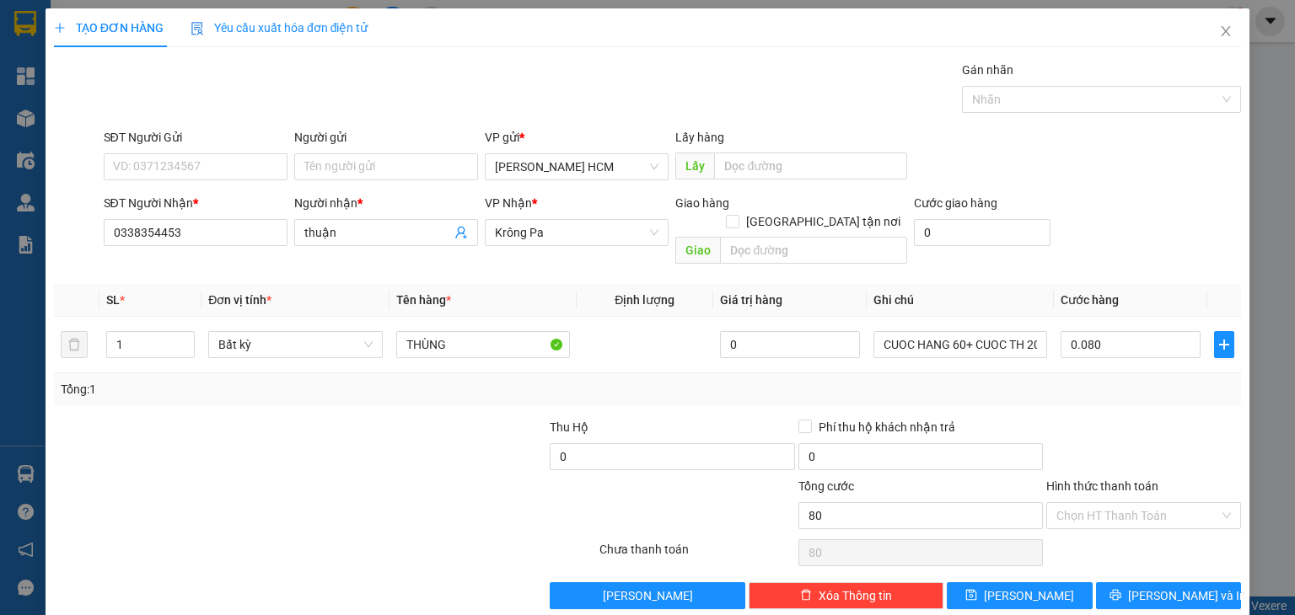
type input "80.000"
click at [636, 421] on div "Thu Hộ" at bounding box center [672, 430] width 244 height 25
click at [638, 443] on input "0" at bounding box center [672, 456] width 244 height 27
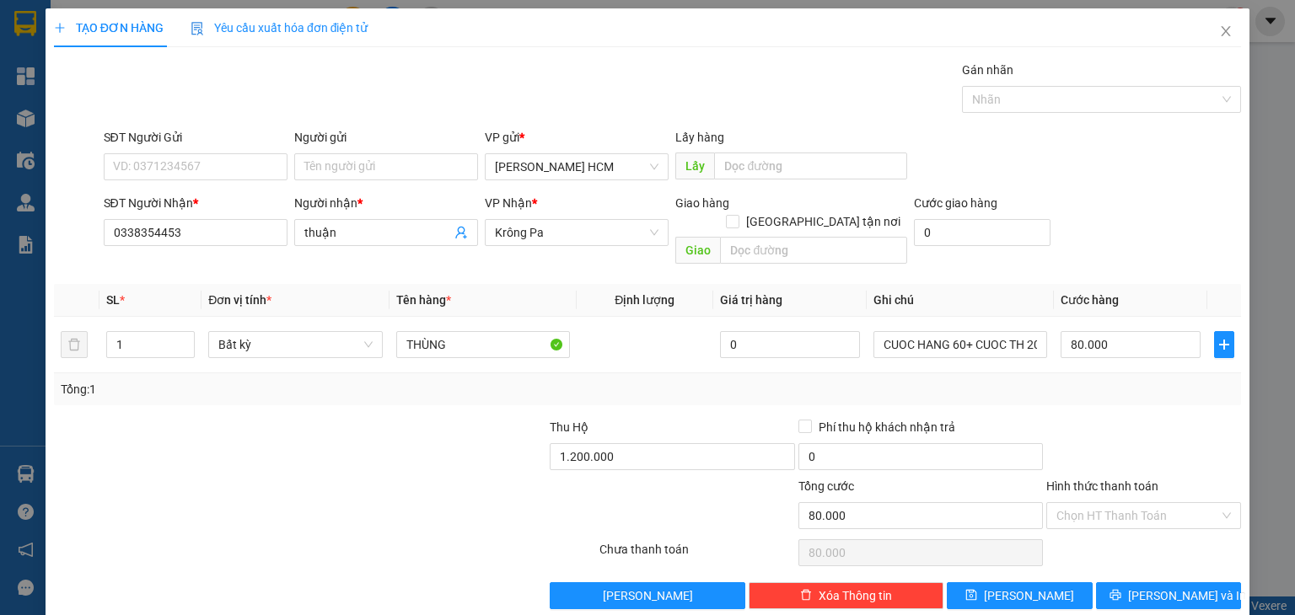
type input "1.200.000"
drag, startPoint x: 659, startPoint y: 392, endPoint x: 636, endPoint y: 353, distance: 45.0
click at [659, 391] on div "Transit Pickup Surcharge Ids Transit Deliver Surcharge Ids Transit Deliver Surc…" at bounding box center [647, 335] width 1187 height 549
click at [202, 157] on input "SĐT Người Gửi" at bounding box center [196, 166] width 184 height 27
type input "0789564097"
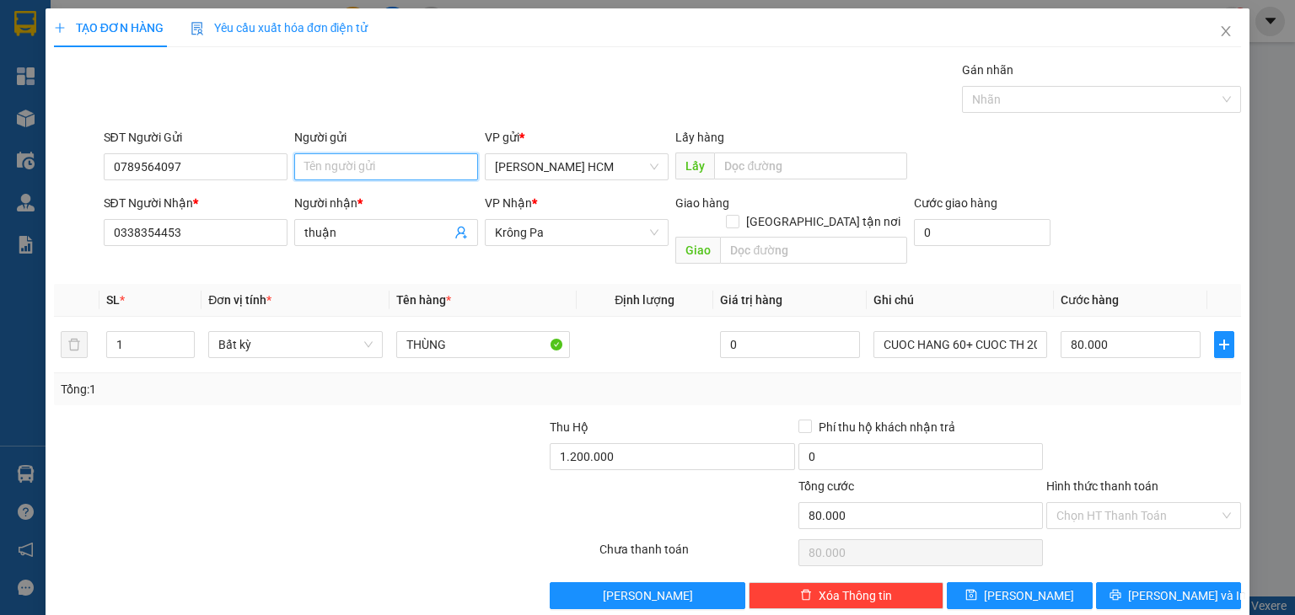
click at [385, 166] on input "Người gửi" at bounding box center [386, 166] width 184 height 27
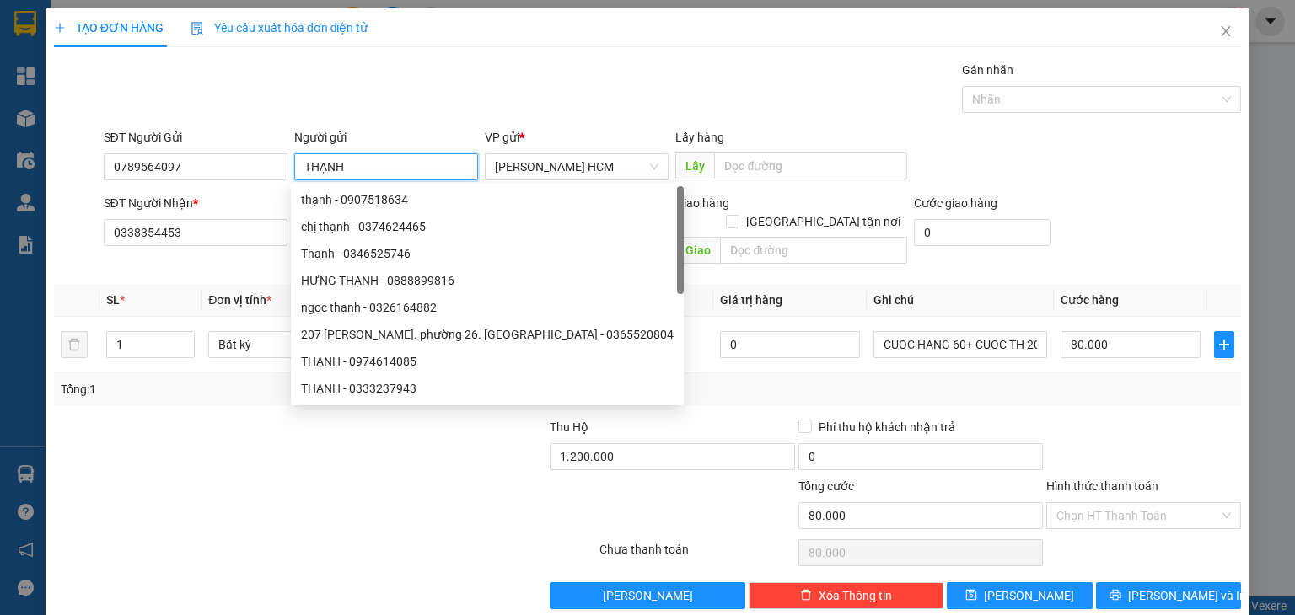
type input "THẠNH"
click at [1085, 418] on div at bounding box center [1143, 447] width 198 height 59
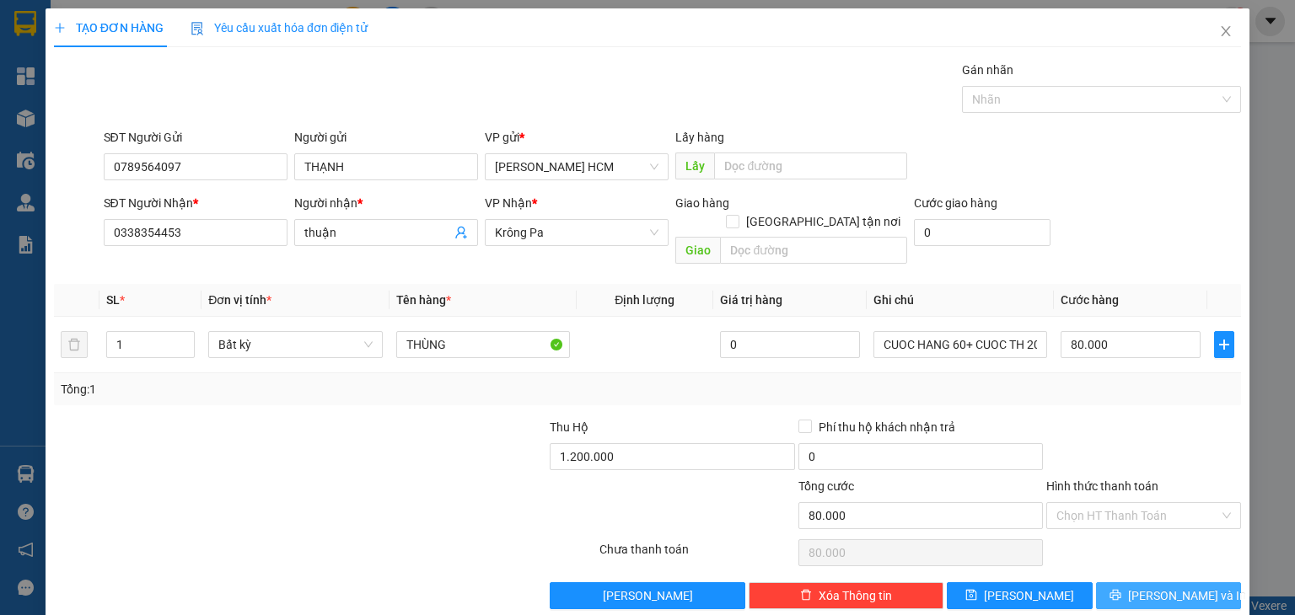
click at [1113, 582] on button "[PERSON_NAME] và In" at bounding box center [1169, 595] width 146 height 27
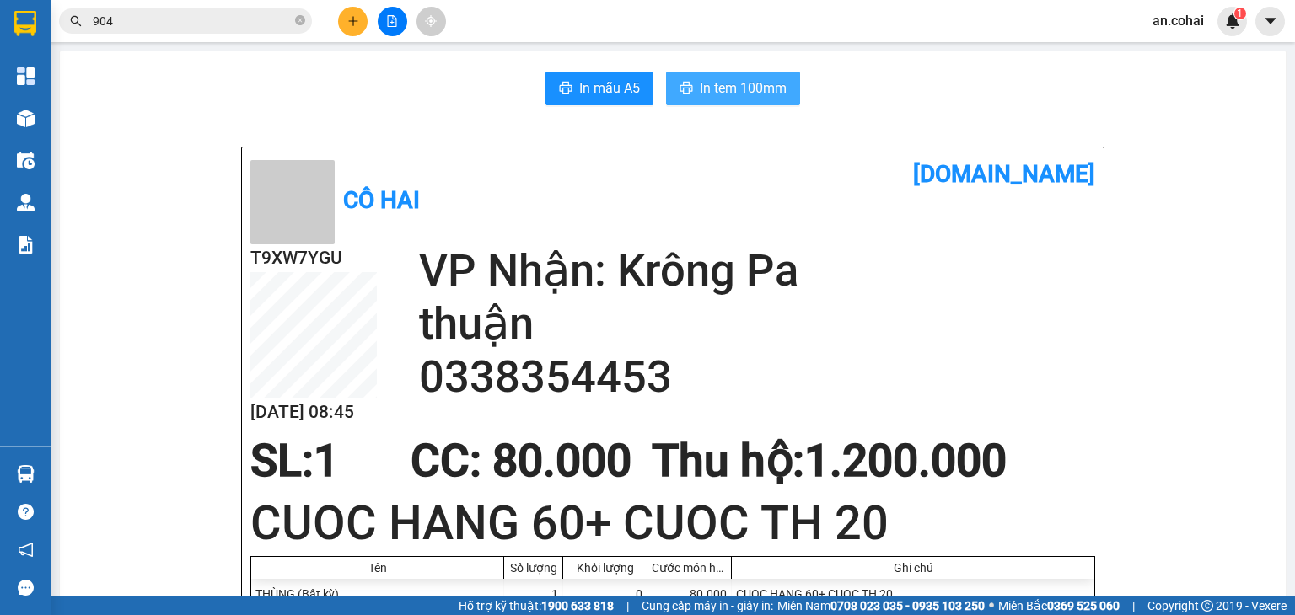
click at [738, 83] on span "In tem 100mm" at bounding box center [743, 88] width 87 height 21
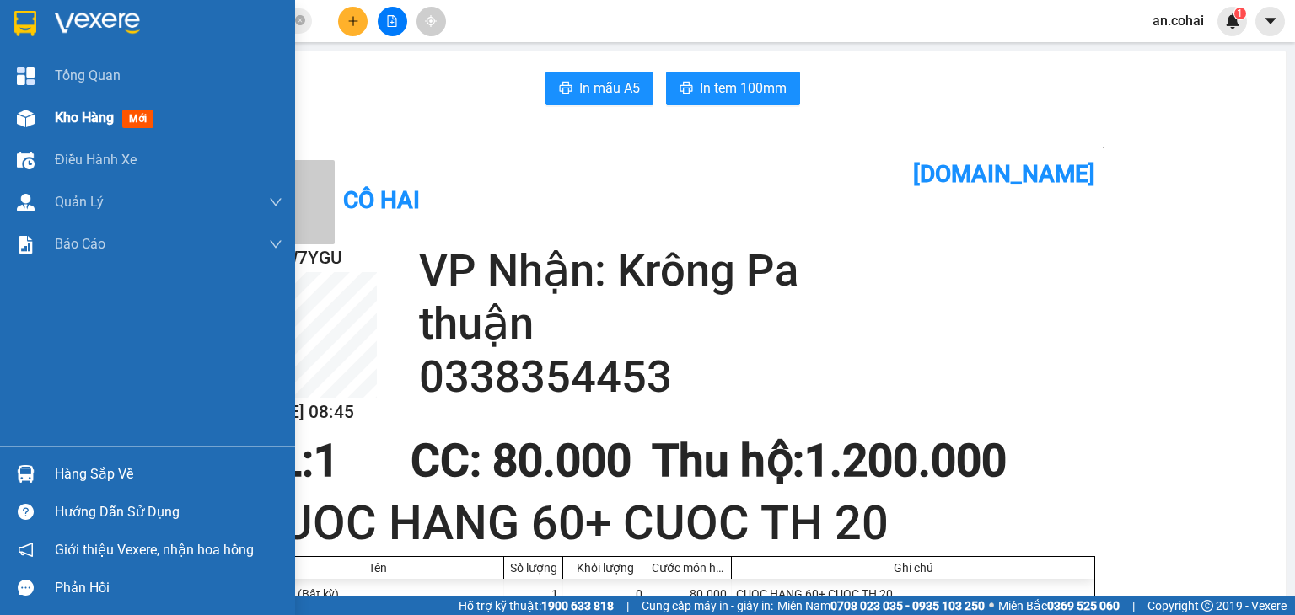
click at [67, 115] on span "Kho hàng" at bounding box center [84, 118] width 59 height 16
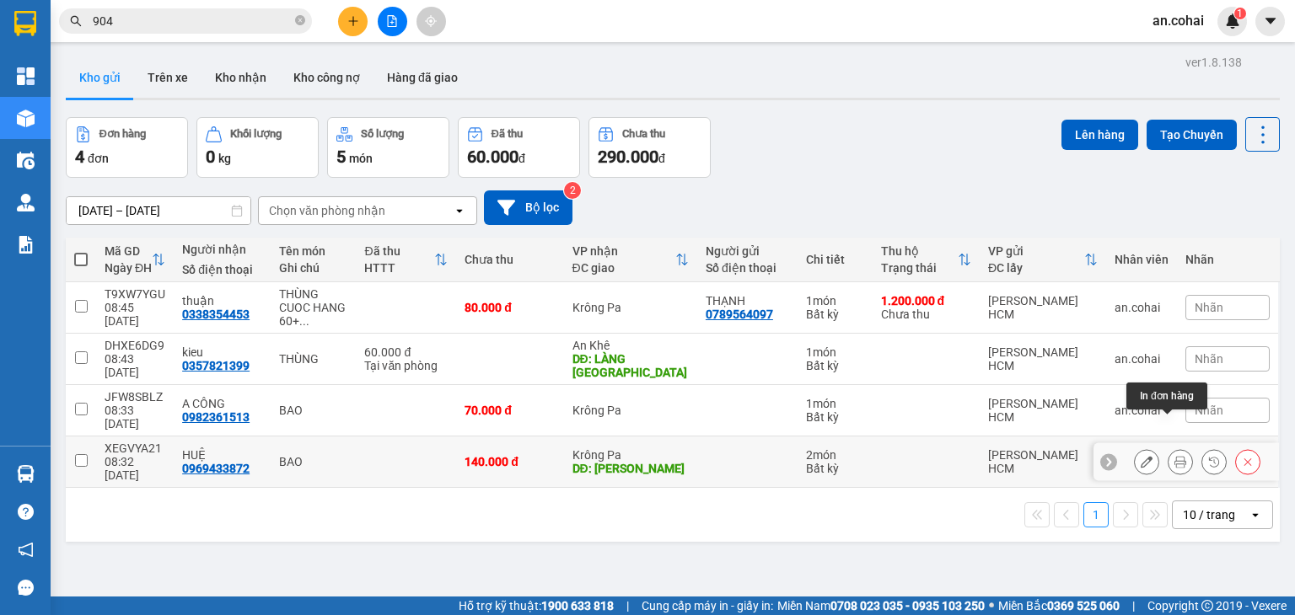
click at [1174, 456] on icon at bounding box center [1180, 462] width 12 height 12
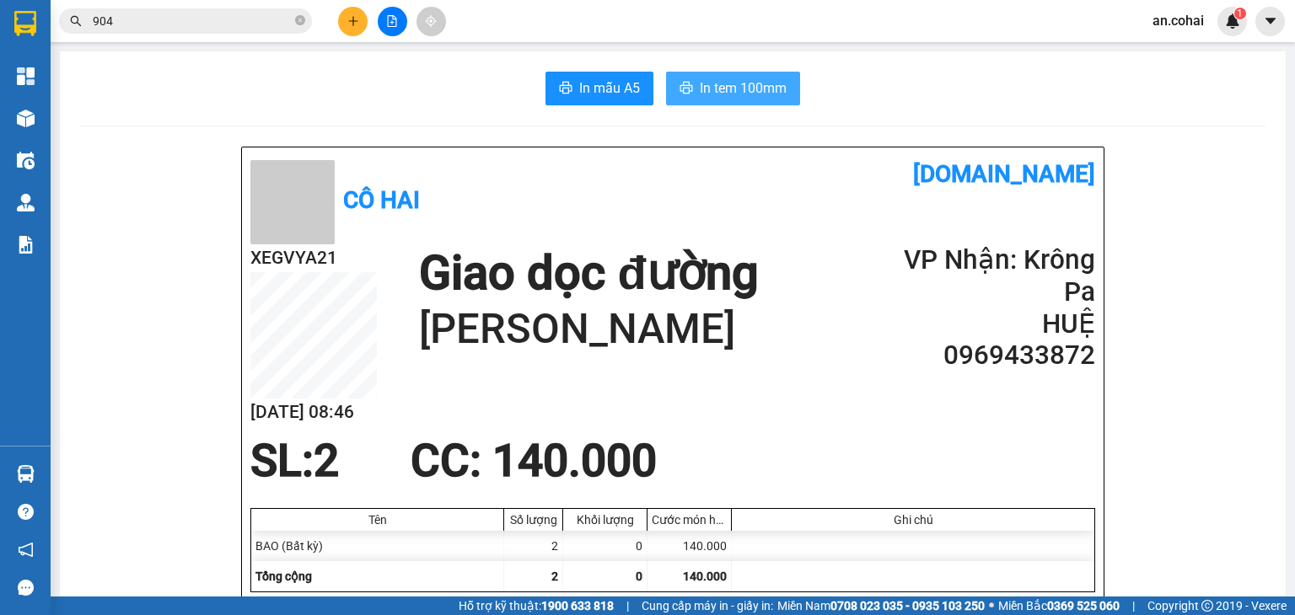
click at [748, 82] on span "In tem 100mm" at bounding box center [743, 88] width 87 height 21
